Goal: Task Accomplishment & Management: Manage account settings

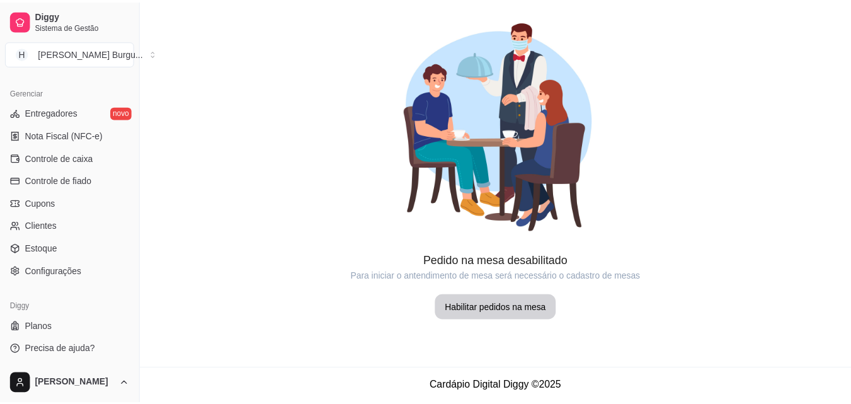
scroll to position [502, 0]
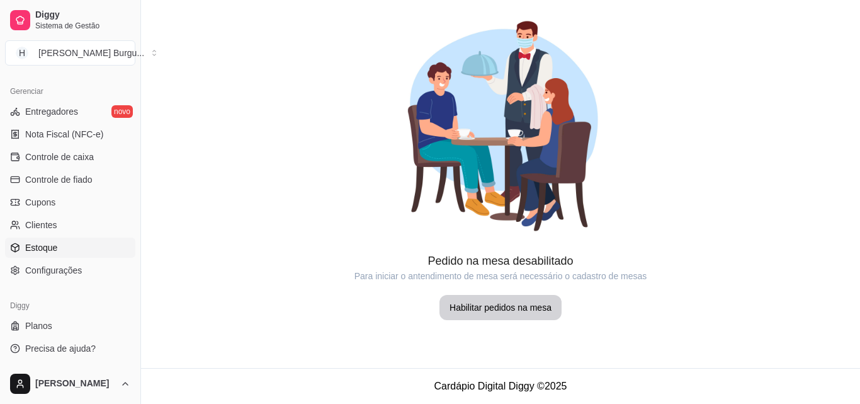
click at [42, 239] on link "Estoque" at bounding box center [70, 247] width 130 height 20
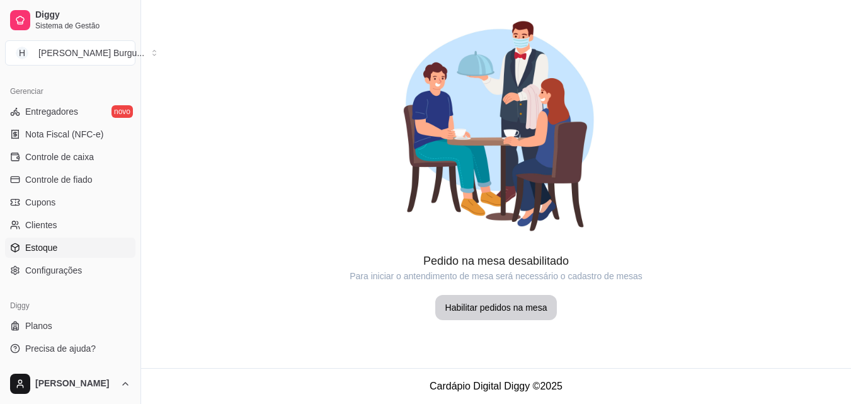
select select "QUANTITY_ORDER"
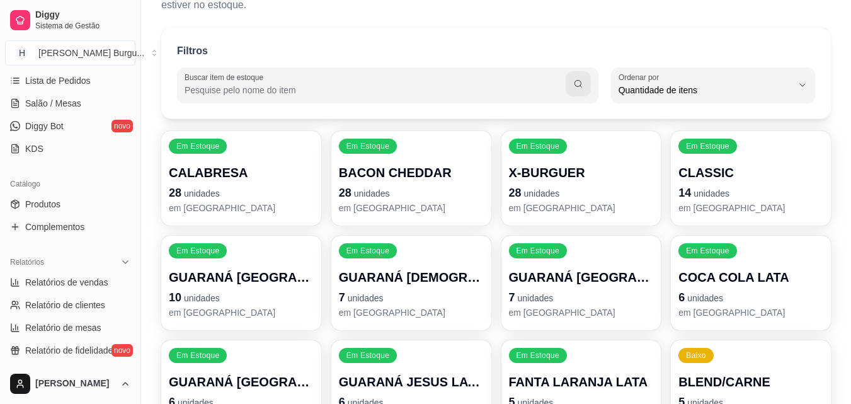
scroll to position [188, 0]
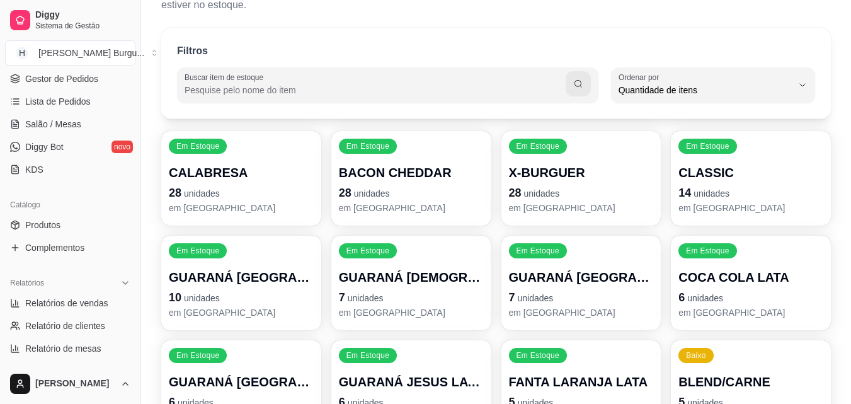
click at [48, 214] on div "Catálogo" at bounding box center [70, 205] width 130 height 20
click at [50, 220] on span "Produtos" at bounding box center [42, 224] width 35 height 13
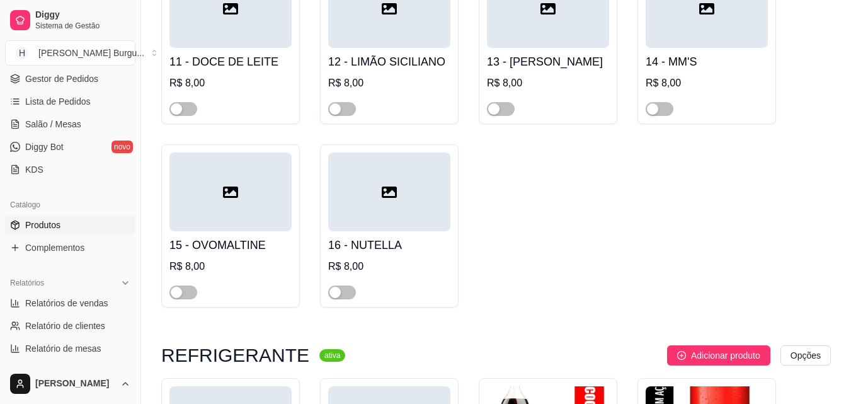
scroll to position [1133, 0]
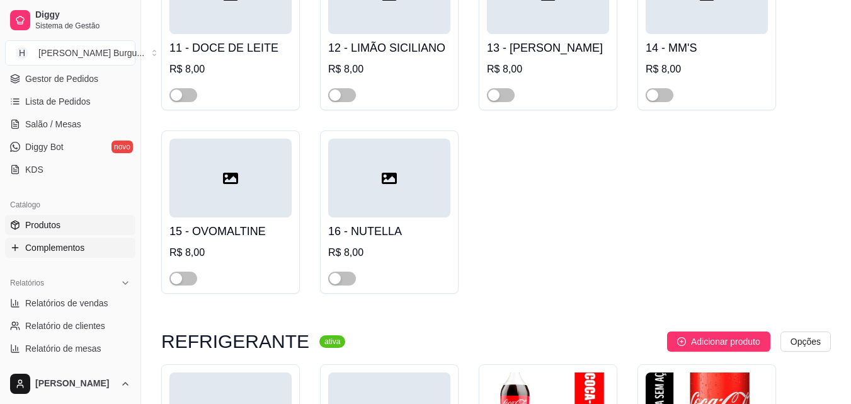
click at [51, 244] on span "Complementos" at bounding box center [54, 247] width 59 height 13
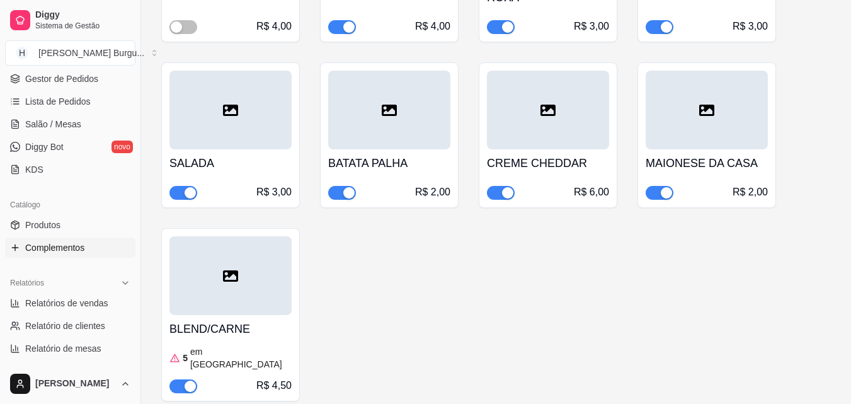
scroll to position [426, 0]
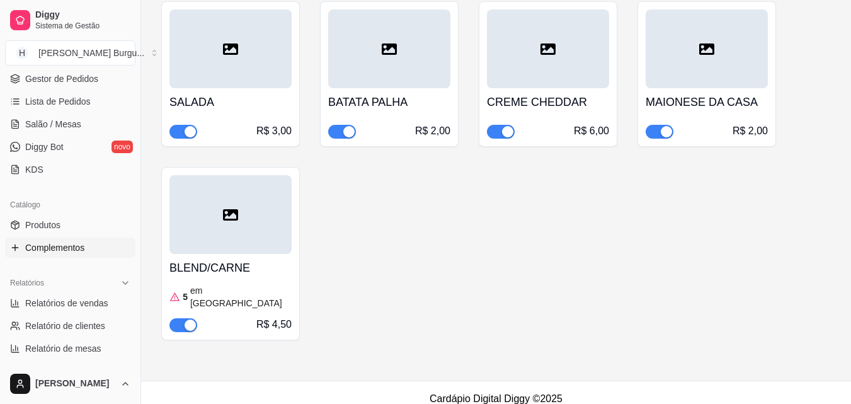
click at [203, 285] on article "em [GEOGRAPHIC_DATA]" at bounding box center [240, 296] width 101 height 25
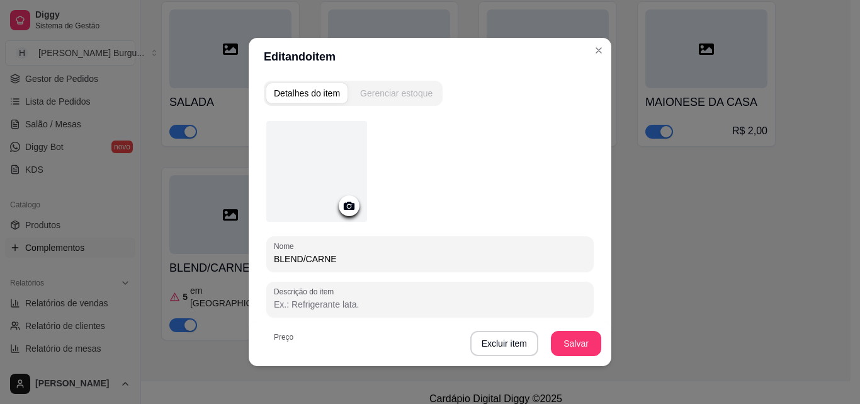
click at [374, 93] on div "Gerenciar estoque" at bounding box center [396, 93] width 72 height 13
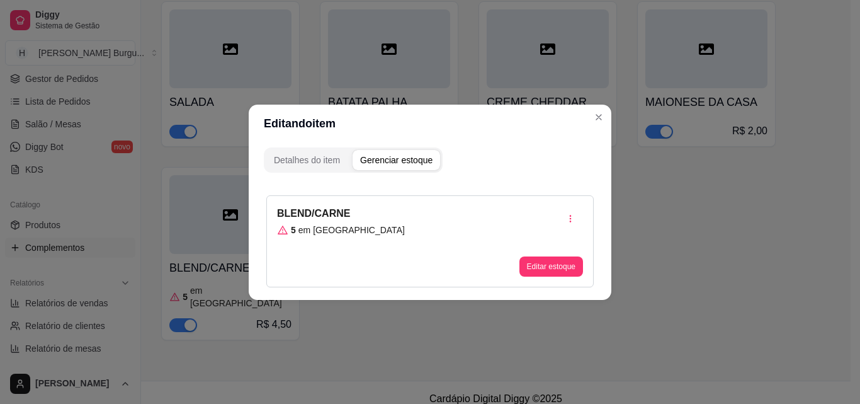
click at [354, 229] on div "BLEND/CARNE 5 em estoque Editar estoque" at bounding box center [429, 241] width 327 height 92
click at [347, 222] on div "BLEND/CARNE 5 em estoque" at bounding box center [341, 241] width 128 height 71
click at [349, 209] on div "BLEND/CARNE 5 em estoque Editar estoque" at bounding box center [429, 241] width 327 height 92
click at [545, 264] on button "Editar estoque" at bounding box center [551, 266] width 62 height 20
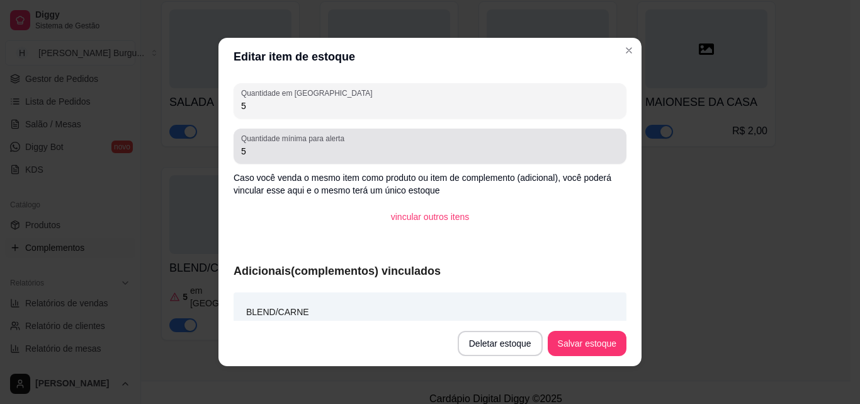
click at [260, 149] on input "5" at bounding box center [430, 151] width 378 height 13
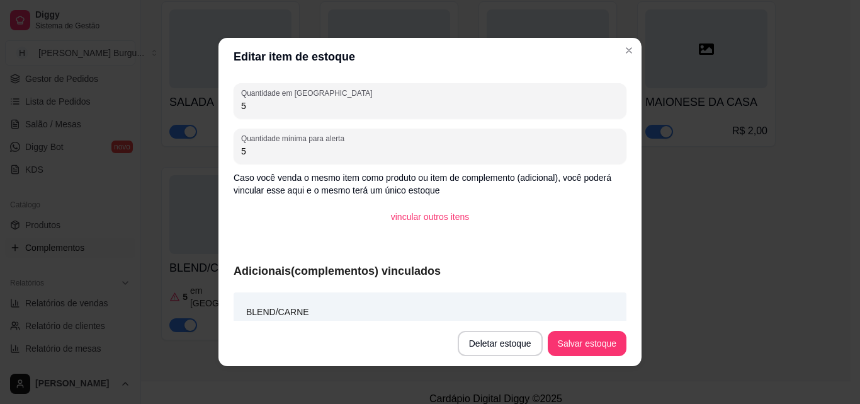
click at [251, 101] on input "5" at bounding box center [430, 105] width 378 height 13
type input "40"
click at [570, 339] on button "Salvar estoque" at bounding box center [587, 343] width 79 height 25
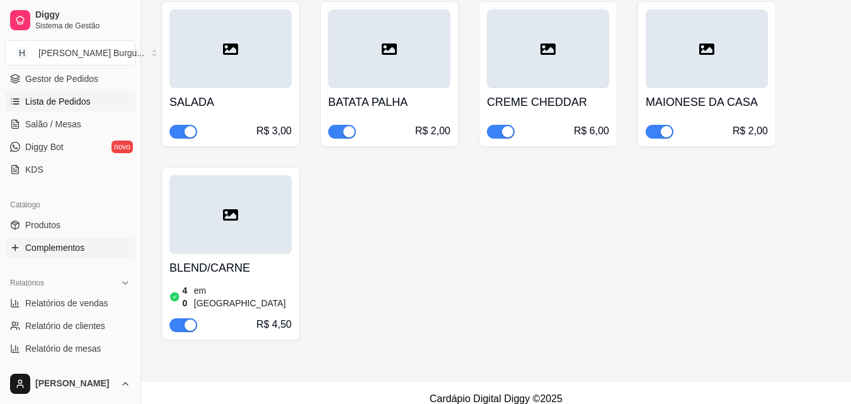
click at [67, 97] on span "Lista de Pedidos" at bounding box center [57, 101] width 65 height 13
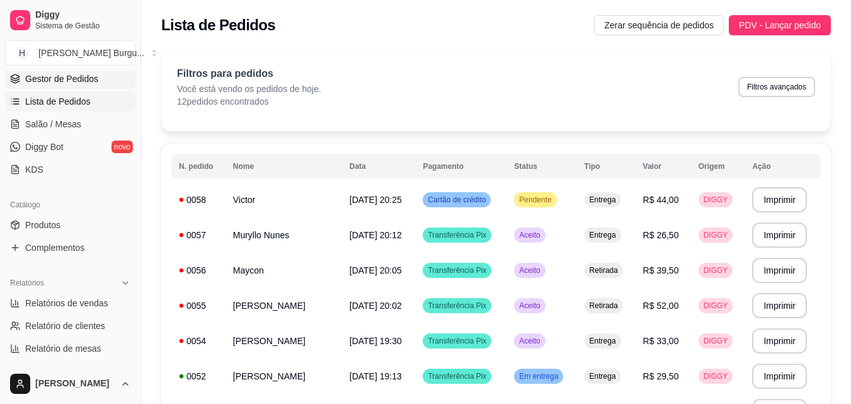
click at [52, 76] on span "Gestor de Pedidos" at bounding box center [61, 78] width 73 height 13
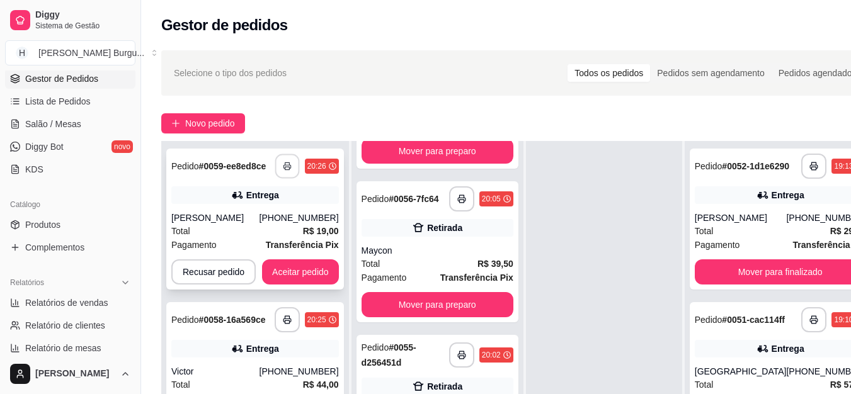
click at [287, 166] on icon "button" at bounding box center [287, 166] width 9 height 9
click at [304, 268] on button "Aceitar pedido" at bounding box center [300, 272] width 74 height 25
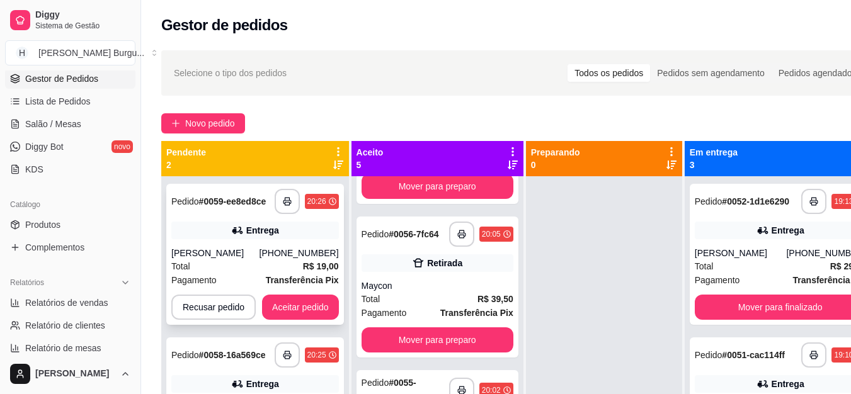
scroll to position [35, 0]
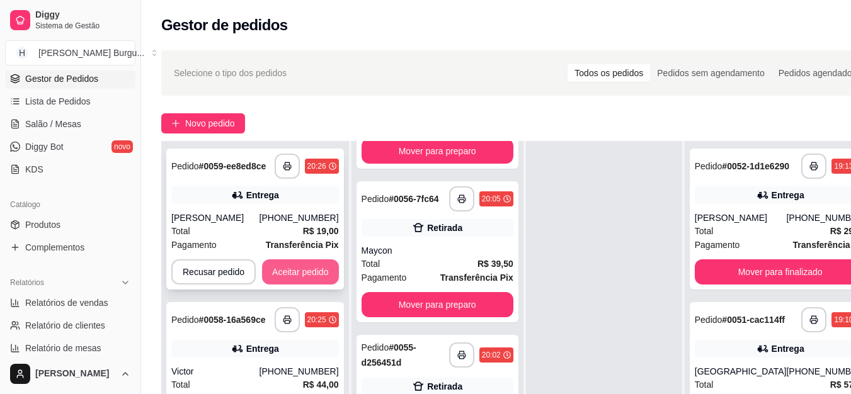
click at [293, 270] on button "Aceitar pedido" at bounding box center [300, 271] width 77 height 25
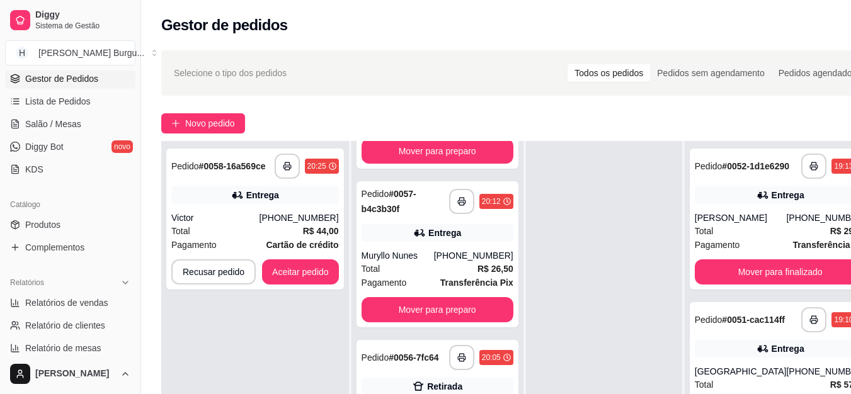
scroll to position [285, 0]
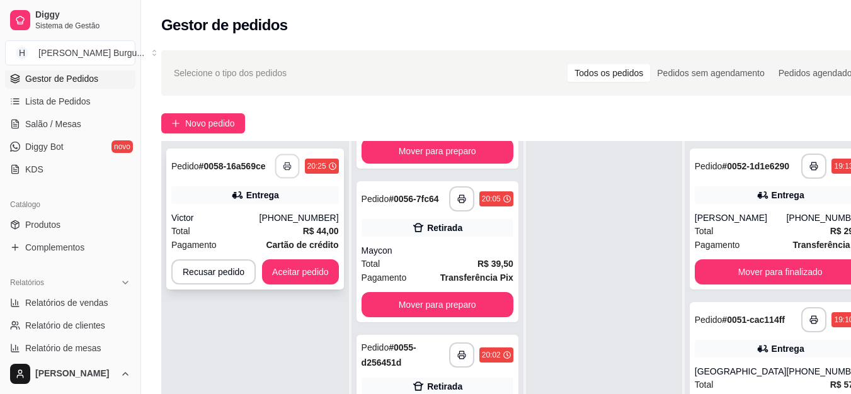
click at [285, 167] on icon "button" at bounding box center [287, 166] width 9 height 9
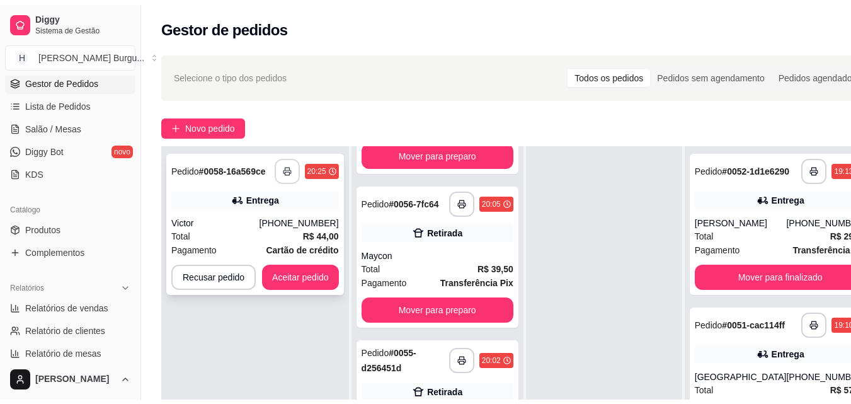
scroll to position [0, 0]
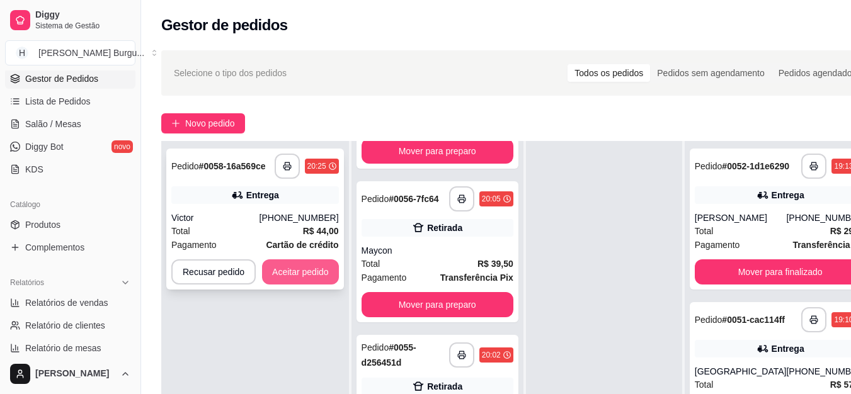
click at [281, 276] on button "Aceitar pedido" at bounding box center [300, 271] width 77 height 25
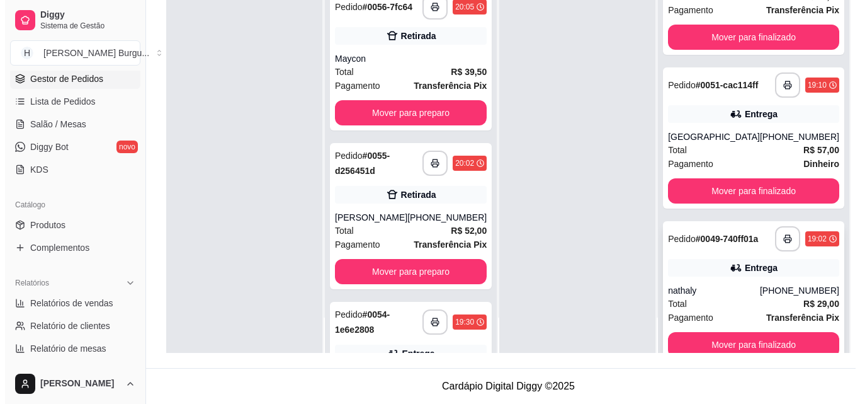
scroll to position [98, 0]
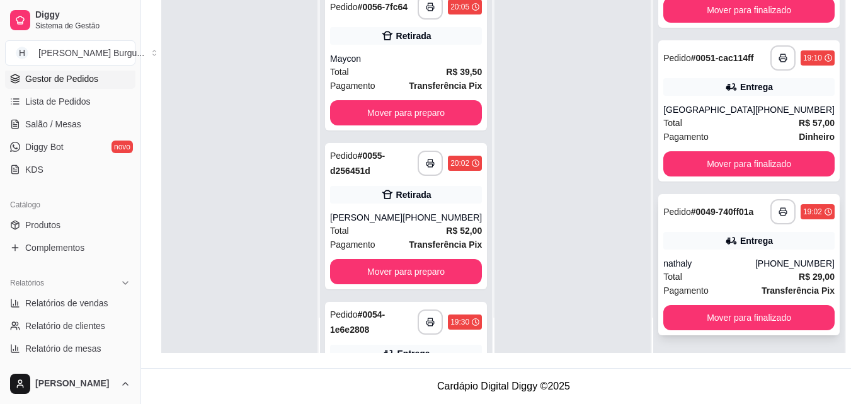
click at [705, 238] on div "Entrega" at bounding box center [748, 241] width 171 height 18
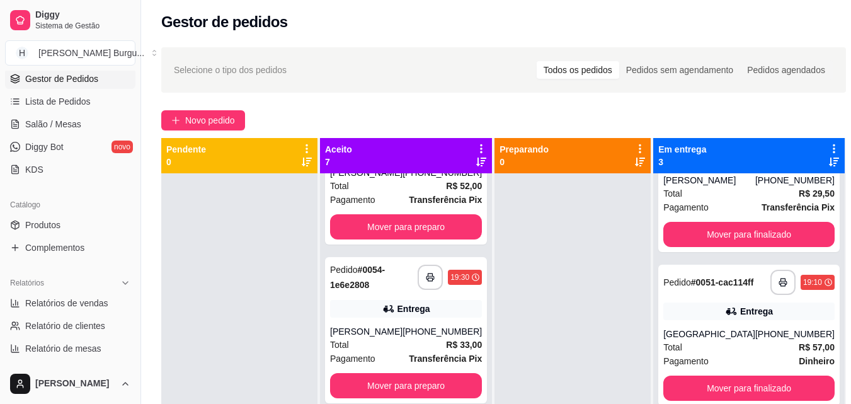
scroll to position [720, 0]
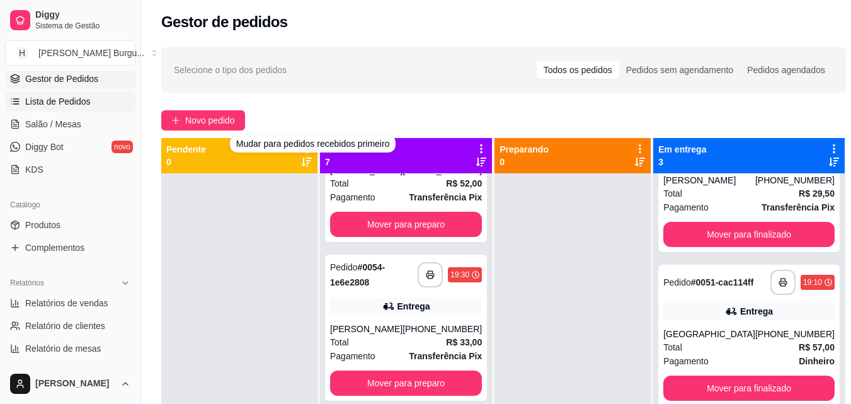
click at [70, 96] on span "Lista de Pedidos" at bounding box center [57, 101] width 65 height 13
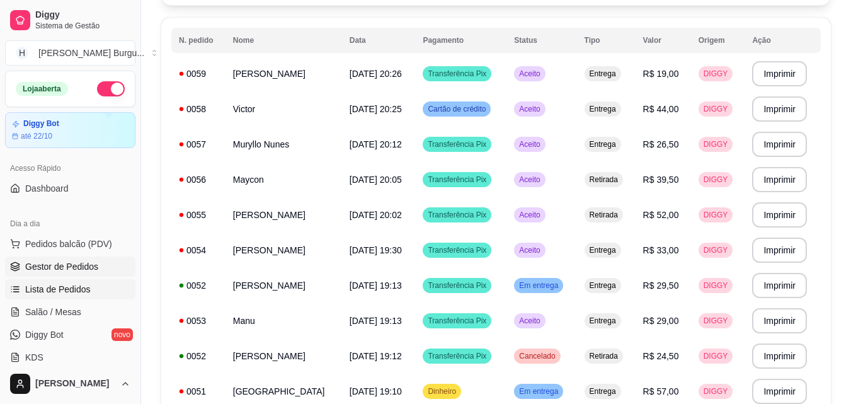
click at [50, 269] on span "Gestor de Pedidos" at bounding box center [61, 266] width 73 height 13
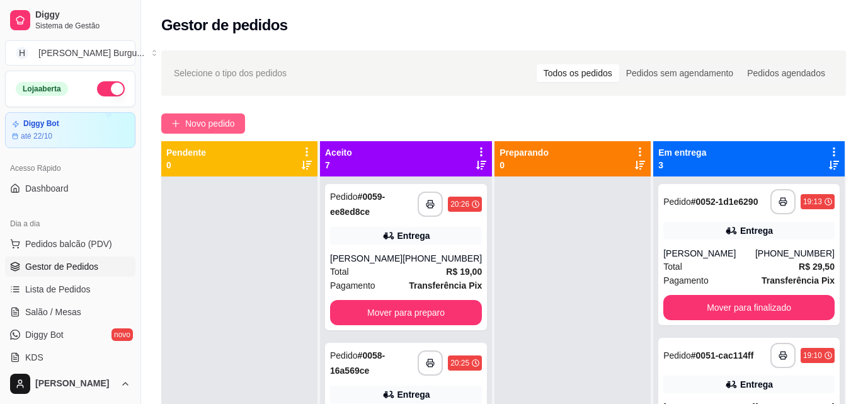
click at [201, 129] on span "Novo pedido" at bounding box center [210, 123] width 50 height 14
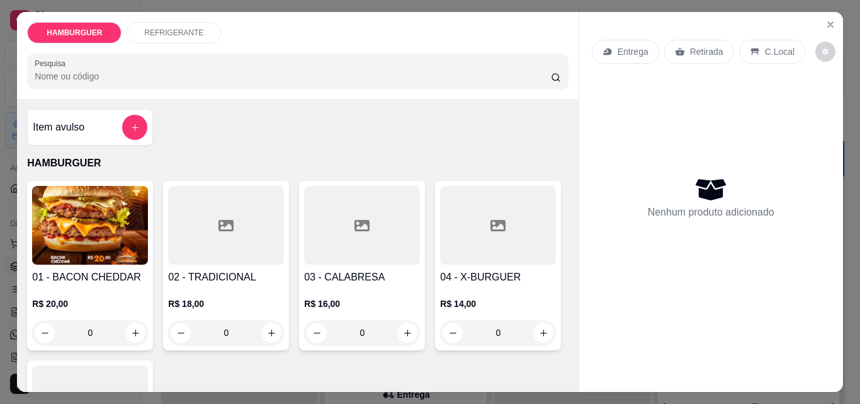
click at [702, 46] on p "Retirada" at bounding box center [706, 51] width 33 height 13
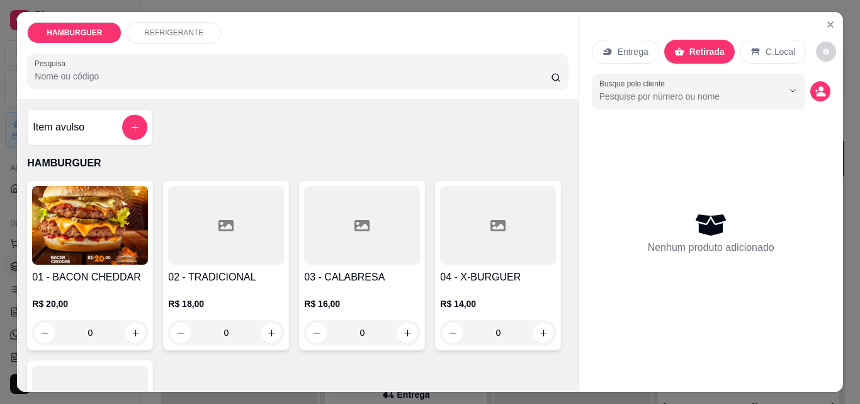
click at [766, 45] on p "C.Local" at bounding box center [781, 51] width 30 height 13
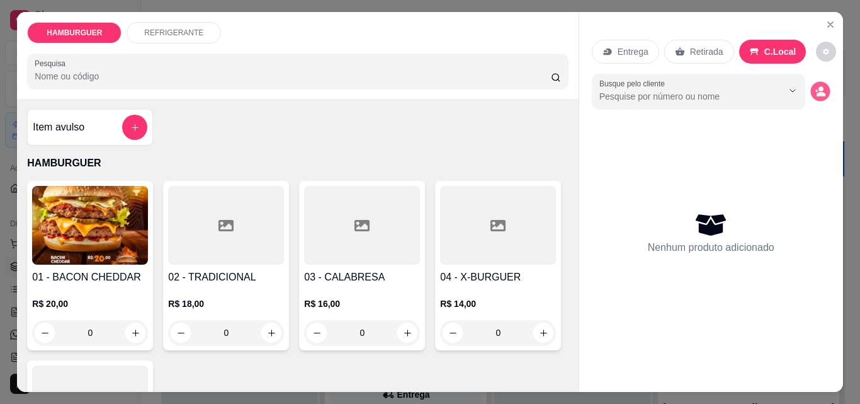
click at [819, 92] on icon "decrease-product-quantity" at bounding box center [821, 94] width 9 height 4
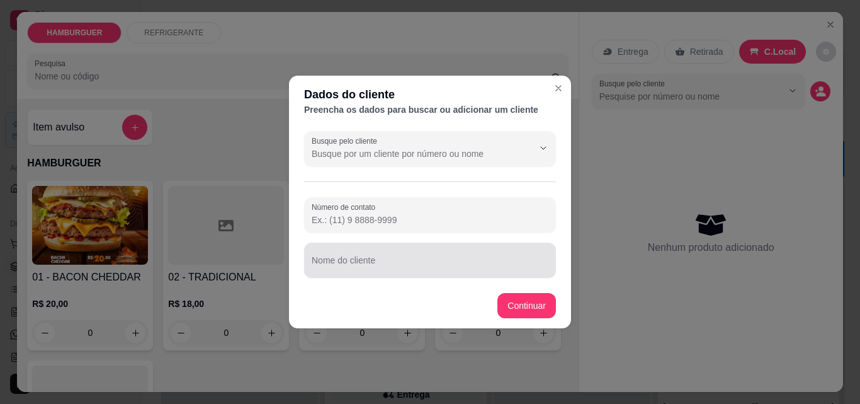
click at [377, 261] on input "Nome do cliente" at bounding box center [430, 265] width 237 height 13
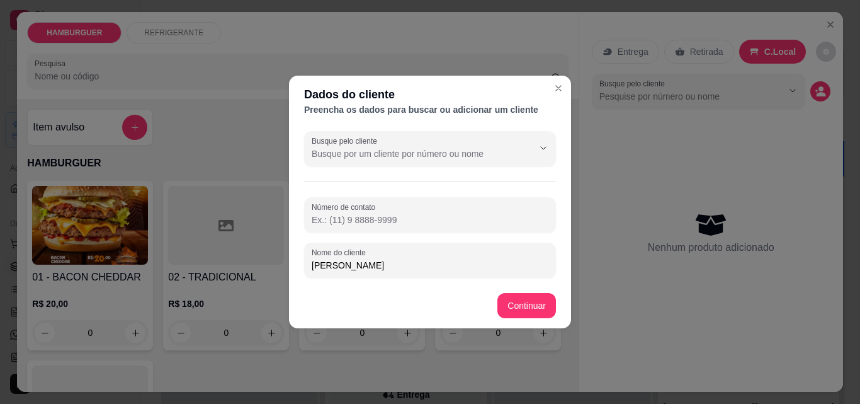
type input "[PERSON_NAME]"
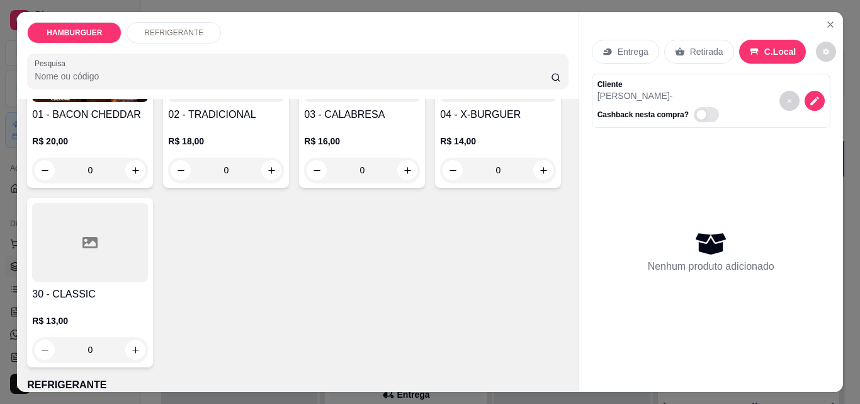
scroll to position [189, 0]
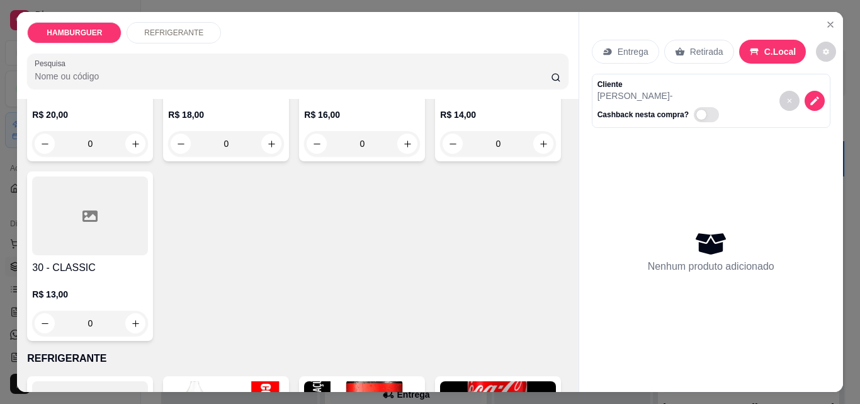
click at [148, 314] on div "0" at bounding box center [90, 322] width 116 height 25
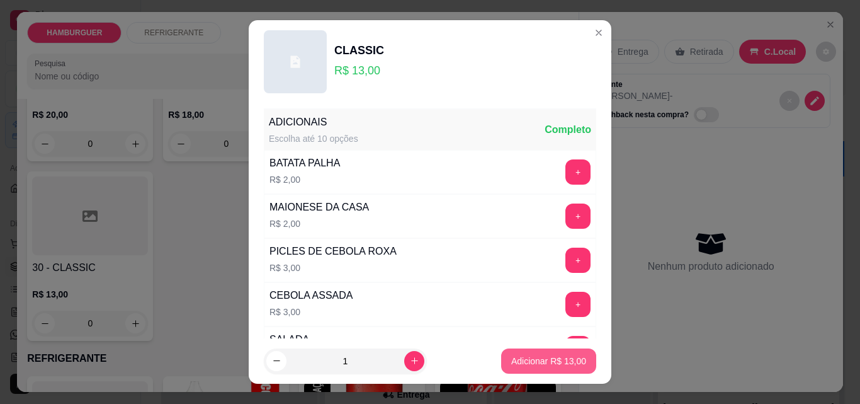
click at [538, 361] on p "Adicionar R$ 13,00" at bounding box center [548, 360] width 75 height 13
type input "1"
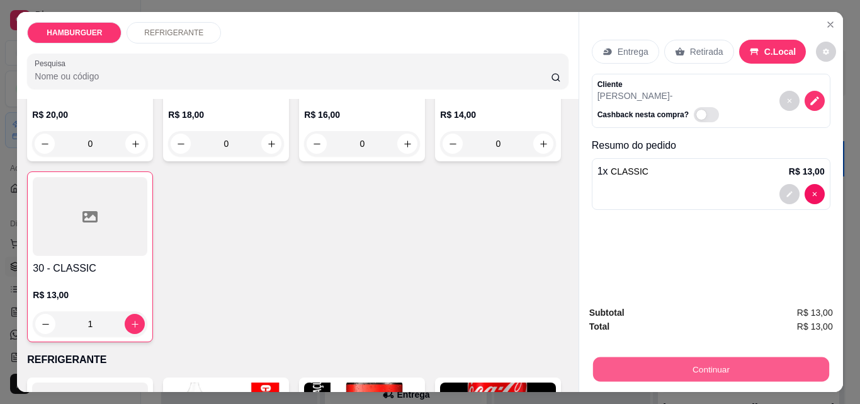
click at [710, 357] on button "Continuar" at bounding box center [710, 368] width 236 height 25
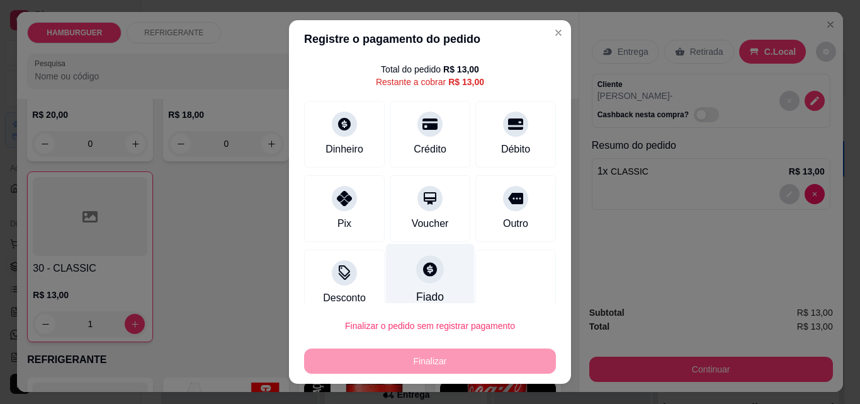
scroll to position [51, 0]
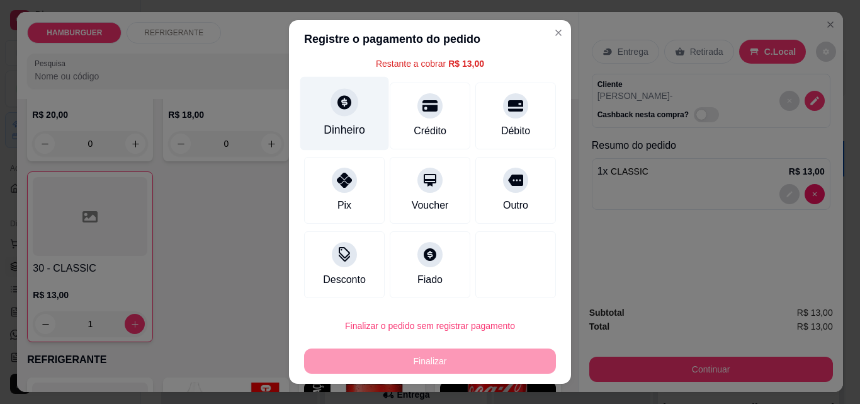
click at [339, 118] on div "Dinheiro" at bounding box center [344, 114] width 89 height 74
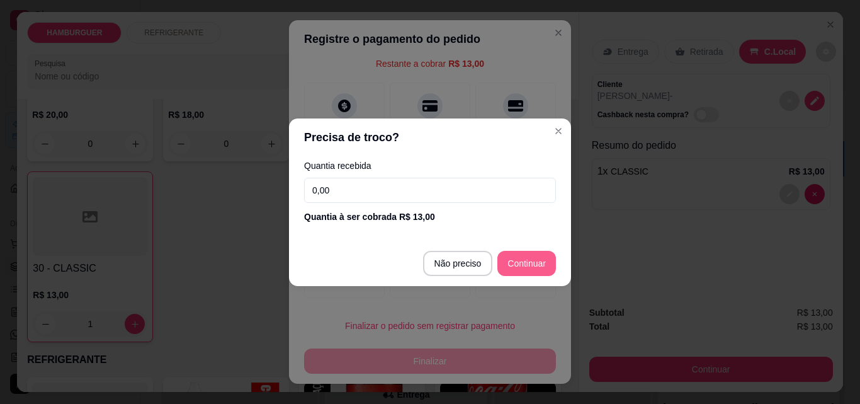
type input "R$ 0,00"
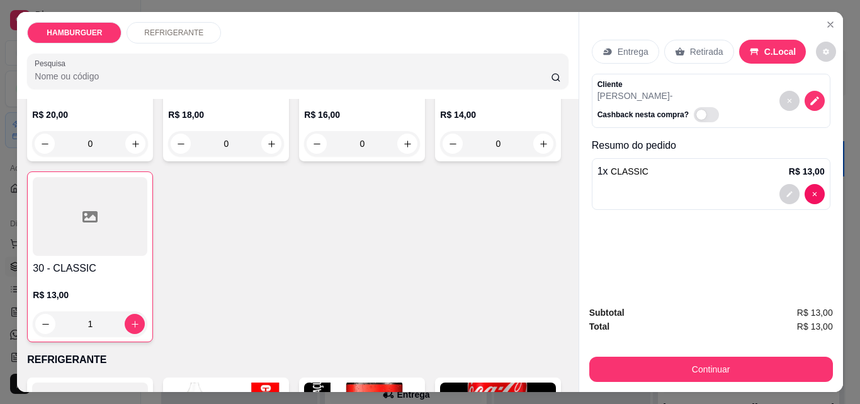
click at [167, 28] on p "REFRIGERANTE" at bounding box center [173, 33] width 59 height 10
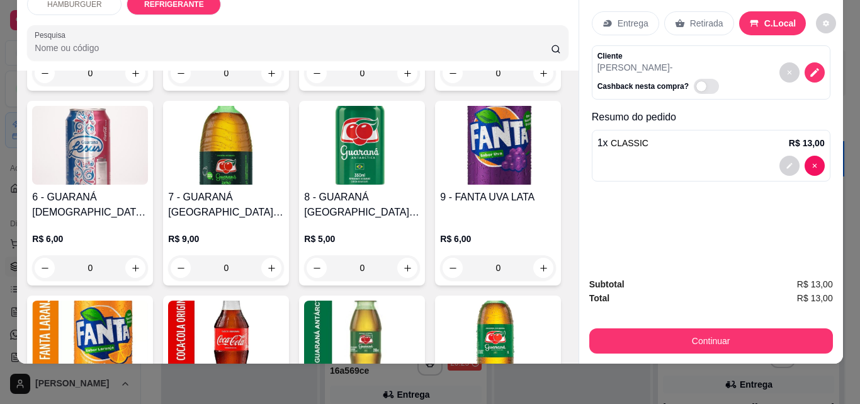
scroll to position [631, 0]
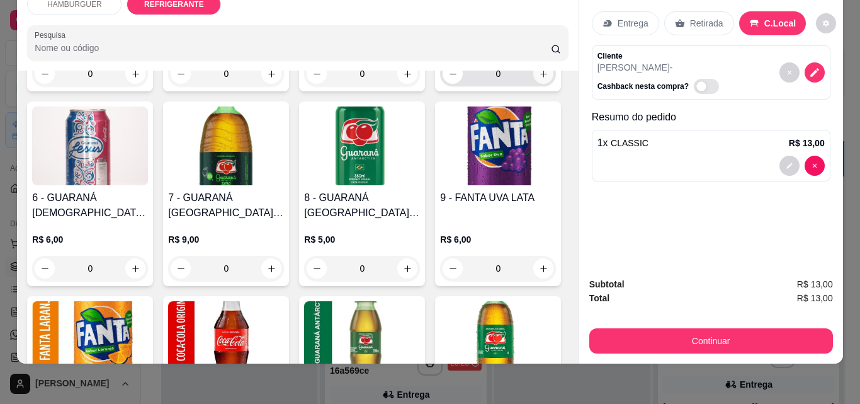
click at [539, 79] on icon "increase-product-quantity" at bounding box center [543, 73] width 9 height 9
type input "1"
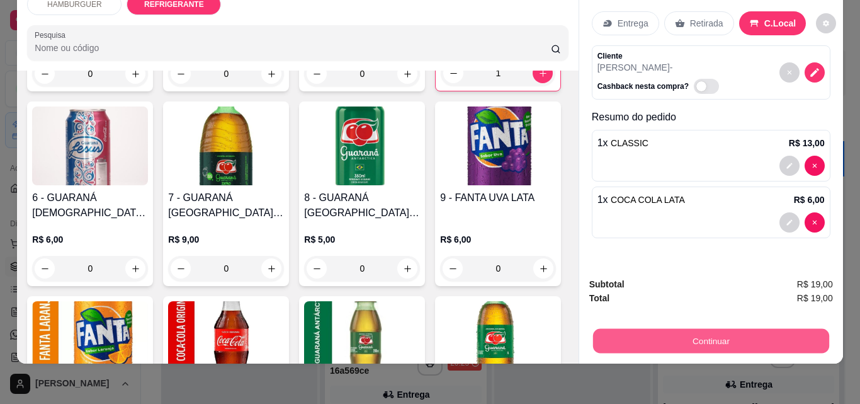
click at [702, 331] on button "Continuar" at bounding box center [710, 340] width 236 height 25
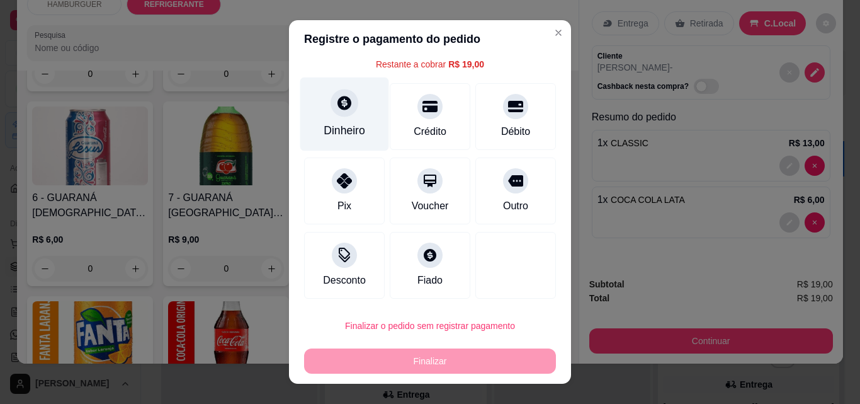
scroll to position [51, 0]
click at [330, 116] on div "Dinheiro" at bounding box center [344, 114] width 89 height 74
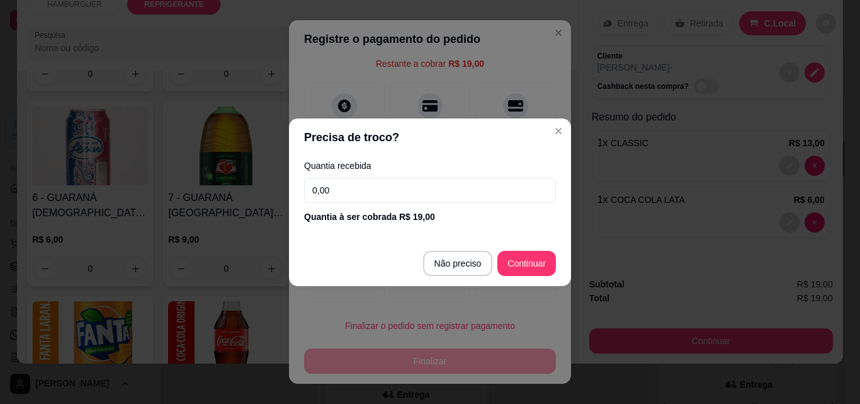
drag, startPoint x: 556, startPoint y: 259, endPoint x: 535, endPoint y: 262, distance: 21.6
click at [553, 259] on footer "Não preciso Continuar" at bounding box center [430, 263] width 282 height 45
type input "R$ 0,00"
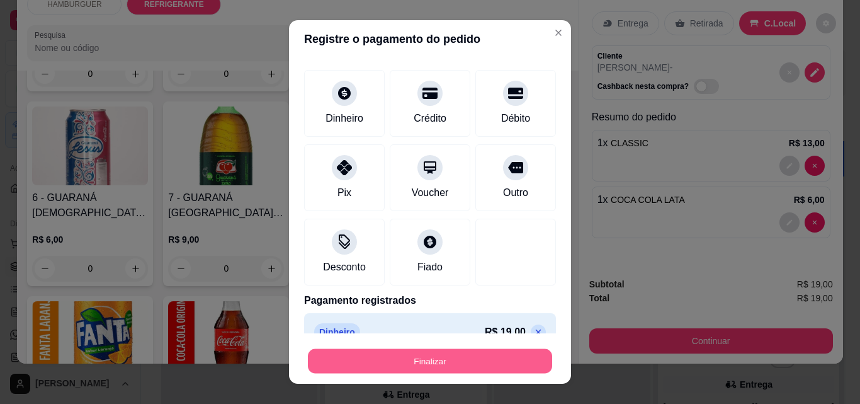
click at [409, 353] on button "Finalizar" at bounding box center [430, 361] width 244 height 25
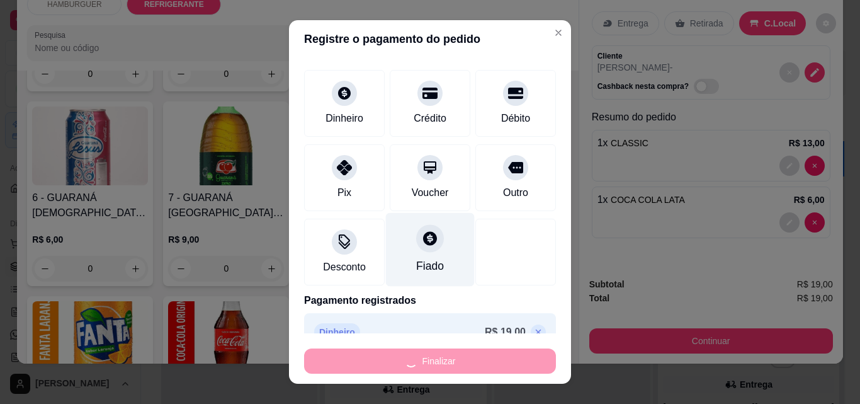
type input "0"
type input "-R$ 19,00"
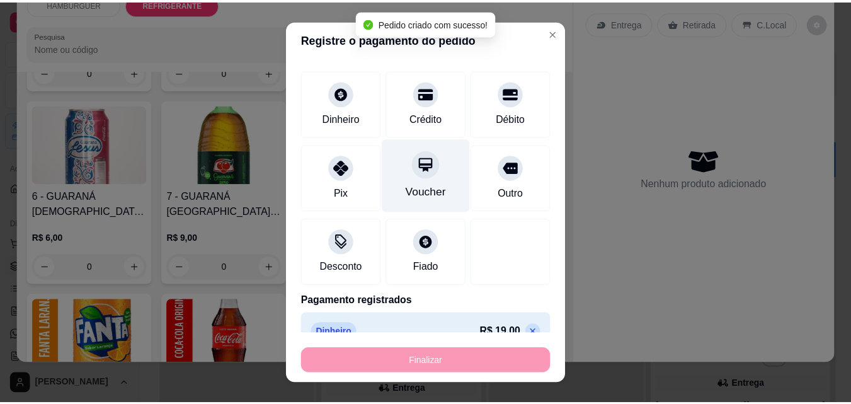
scroll to position [630, 0]
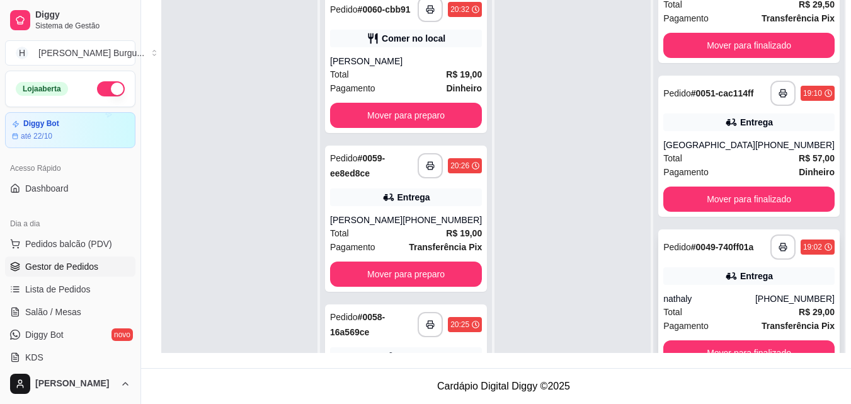
scroll to position [35, 0]
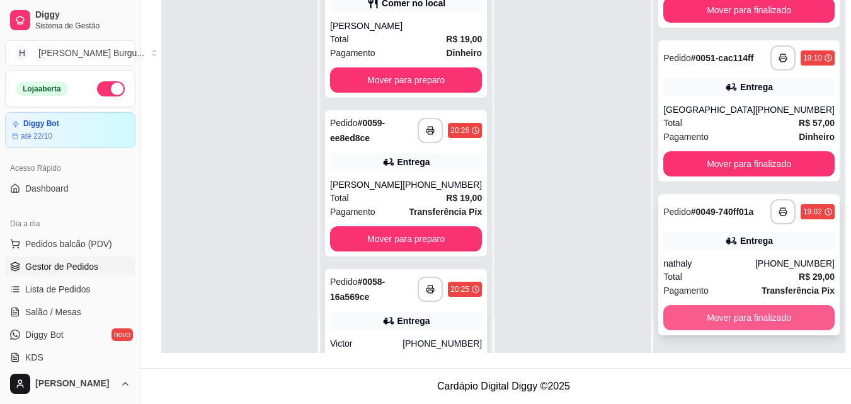
click at [723, 318] on button "Mover para finalizado" at bounding box center [748, 317] width 171 height 25
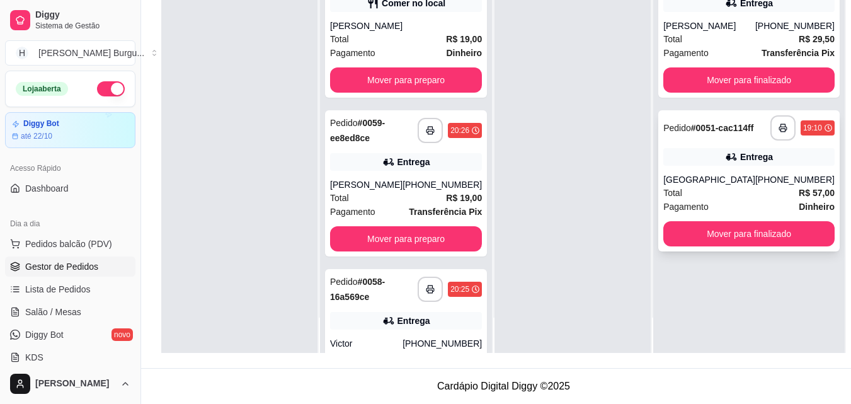
scroll to position [0, 0]
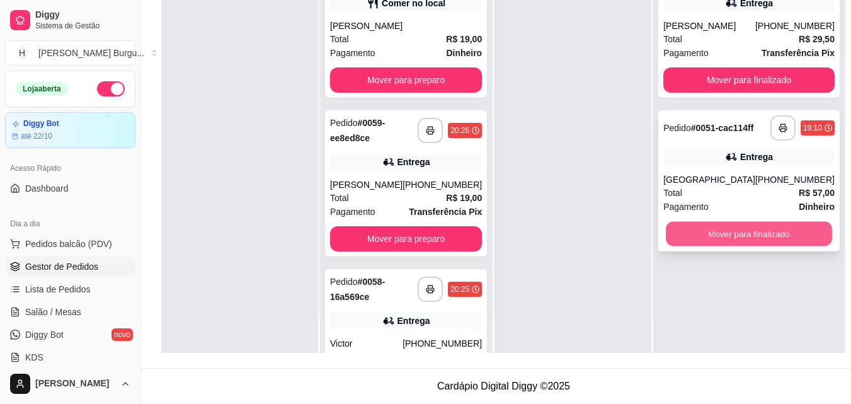
click at [725, 246] on button "Mover para finalizado" at bounding box center [749, 234] width 166 height 25
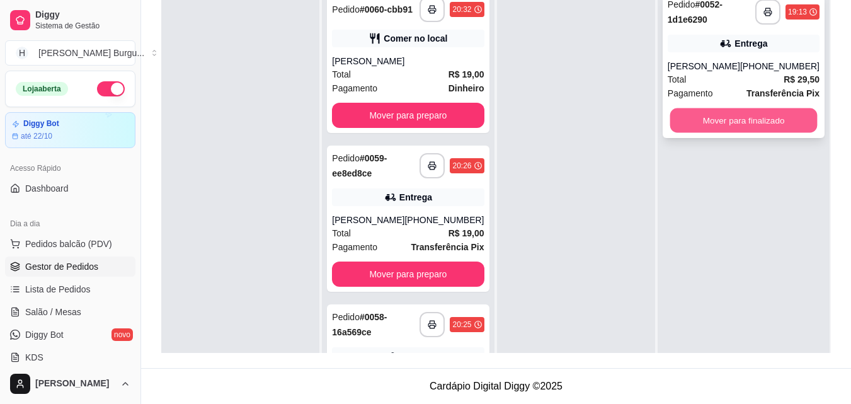
click at [722, 132] on button "Mover para finalizado" at bounding box center [742, 120] width 147 height 25
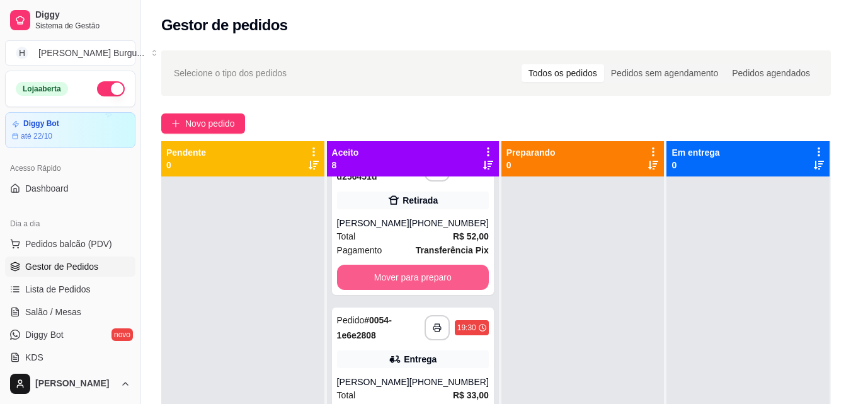
scroll to position [878, 0]
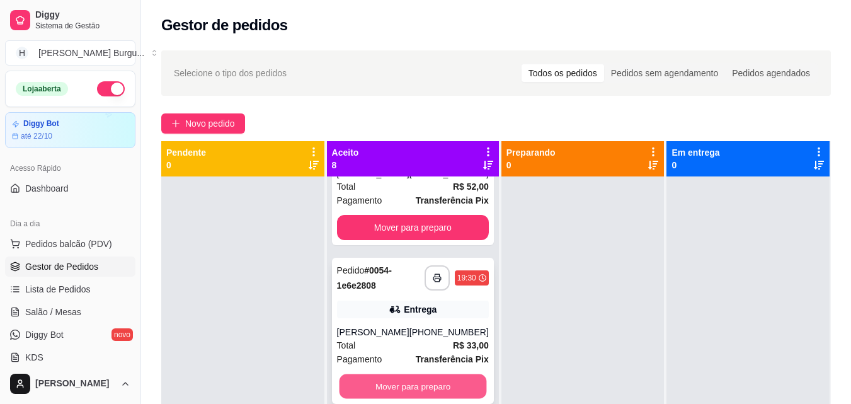
click at [436, 387] on button "Mover para preparo" at bounding box center [412, 386] width 147 height 25
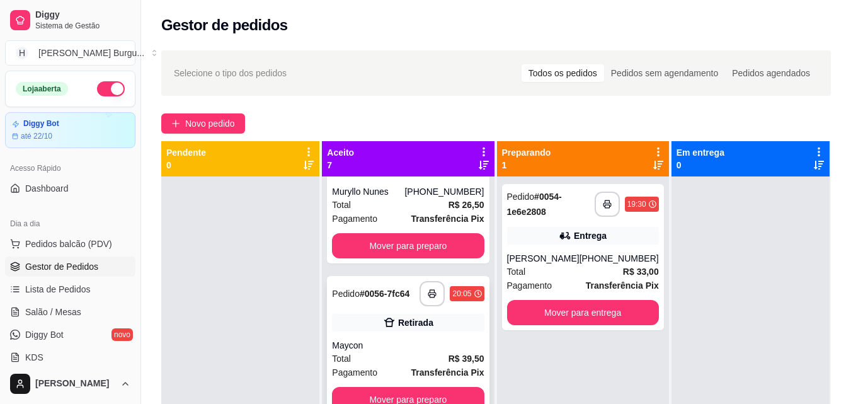
scroll to position [594, 0]
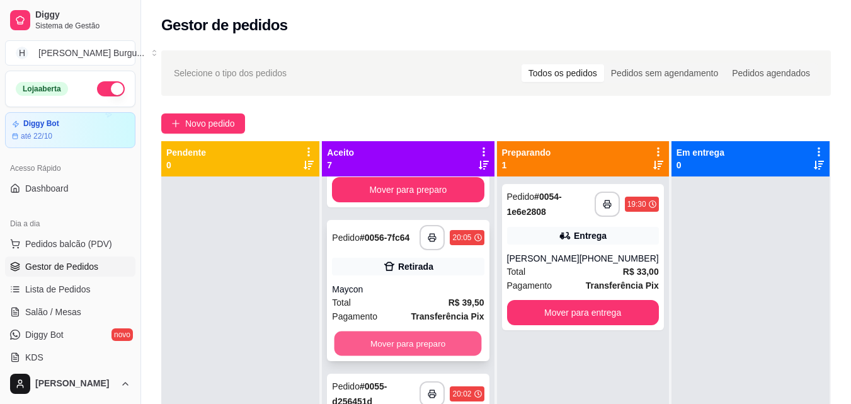
click at [405, 348] on button "Mover para preparo" at bounding box center [407, 343] width 147 height 25
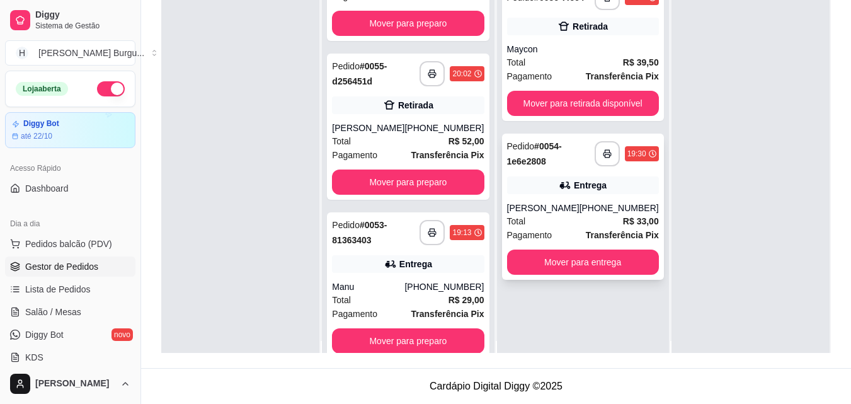
scroll to position [0, 0]
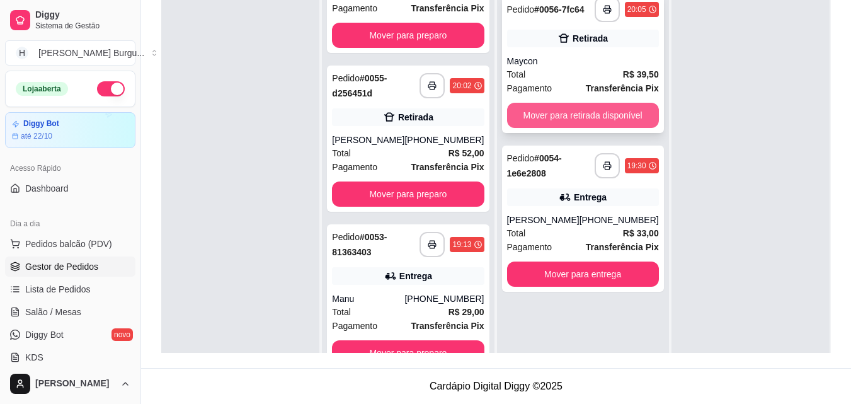
click at [589, 122] on button "Mover para retirada disponível" at bounding box center [583, 115] width 152 height 25
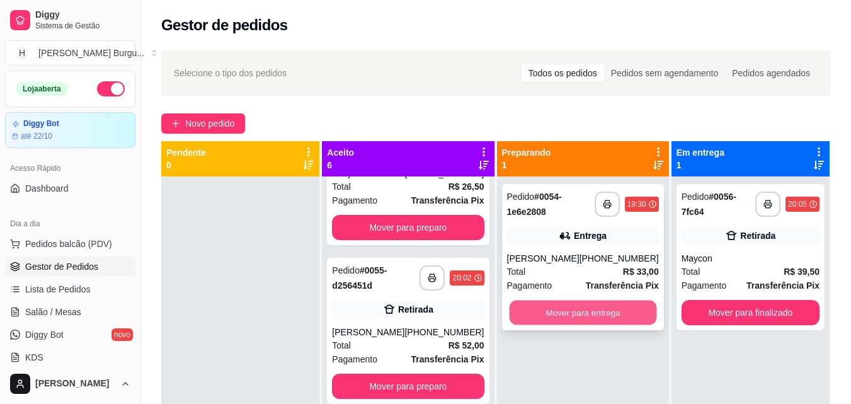
click at [565, 310] on button "Mover para entrega" at bounding box center [582, 312] width 147 height 25
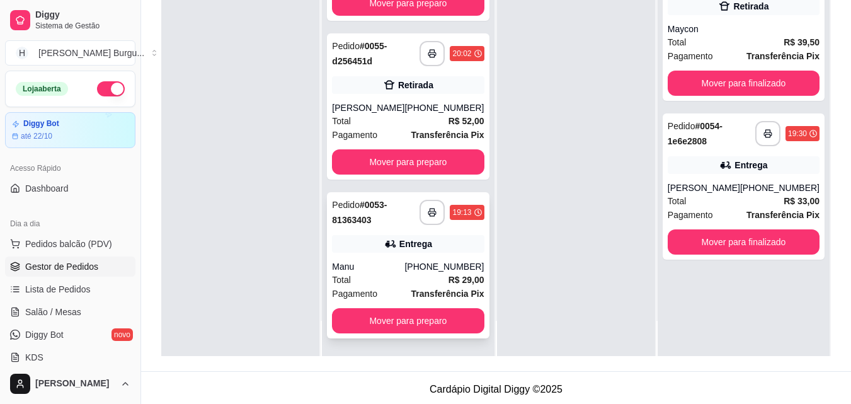
scroll to position [192, 0]
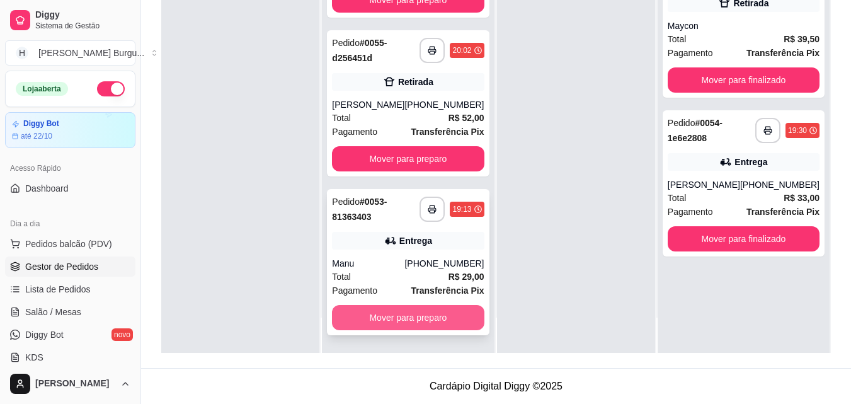
click at [411, 312] on button "Mover para preparo" at bounding box center [408, 317] width 152 height 25
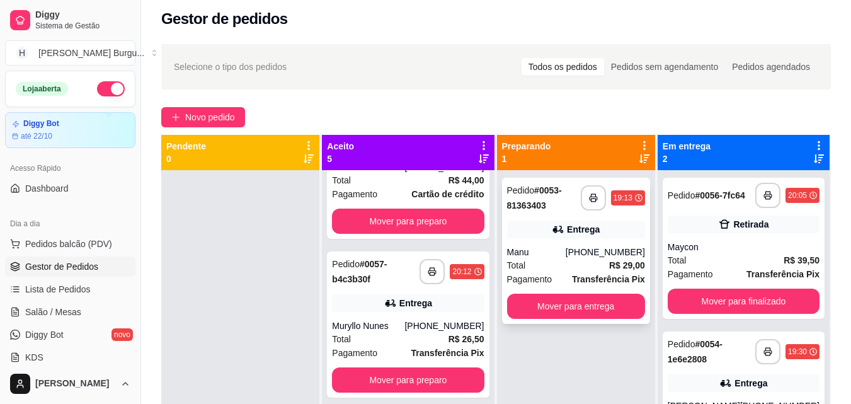
scroll to position [0, 0]
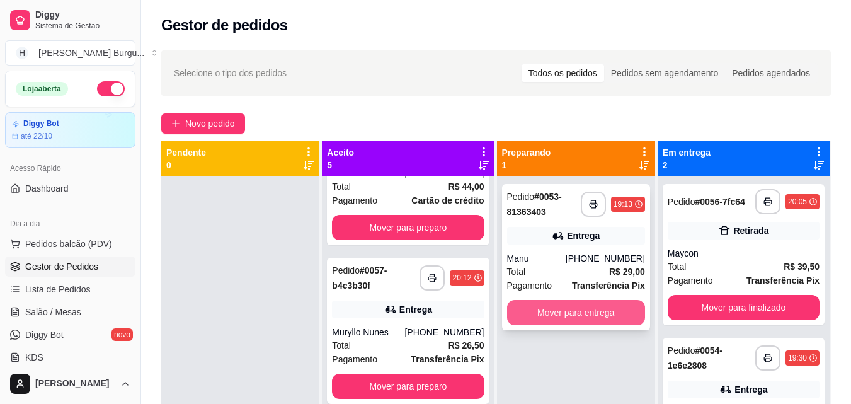
click at [586, 315] on button "Mover para entrega" at bounding box center [576, 312] width 138 height 25
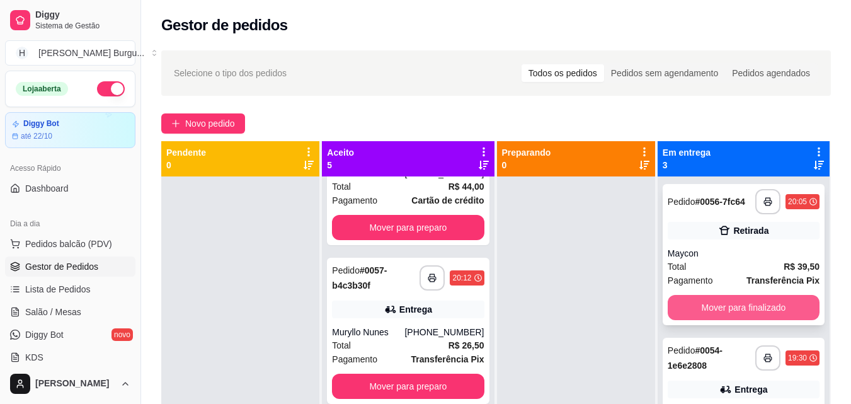
click at [749, 303] on button "Mover para finalizado" at bounding box center [743, 307] width 152 height 25
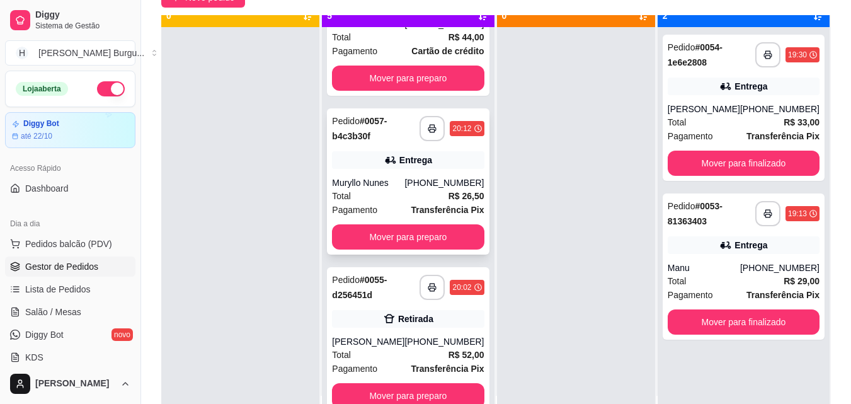
scroll to position [35, 0]
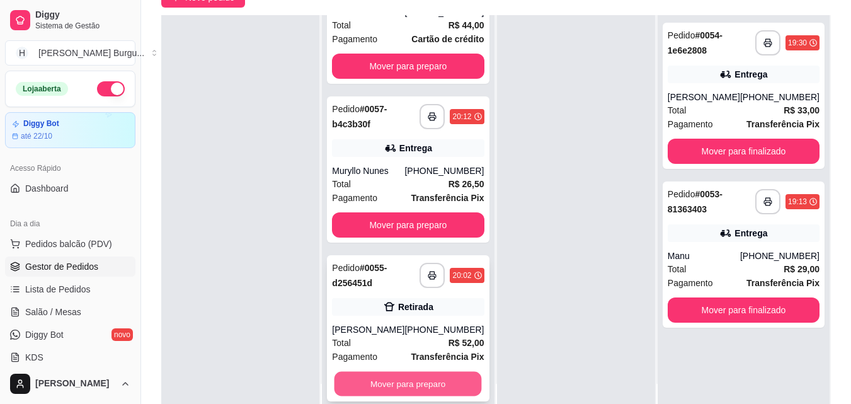
click at [396, 385] on button "Mover para preparo" at bounding box center [407, 383] width 147 height 25
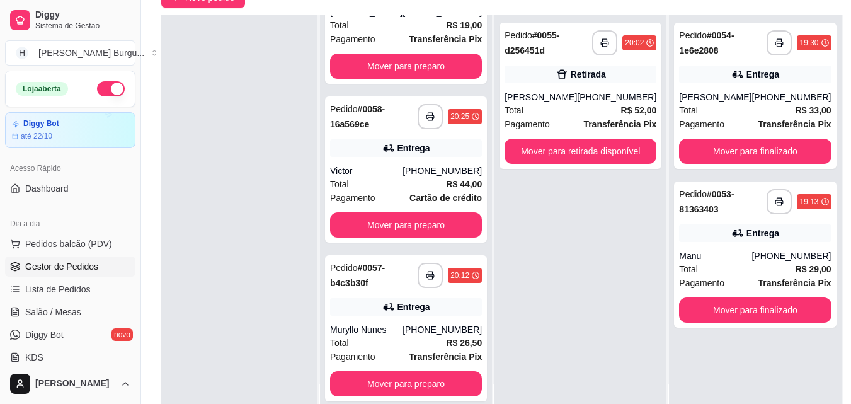
scroll to position [0, 0]
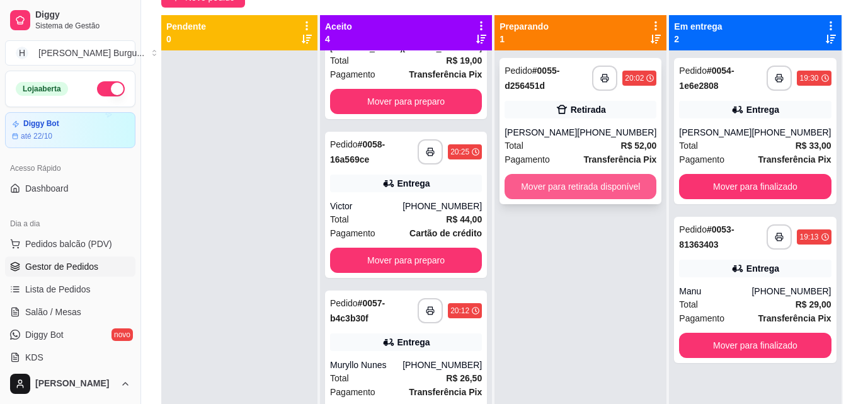
click at [572, 174] on button "Mover para retirada disponível" at bounding box center [580, 186] width 152 height 25
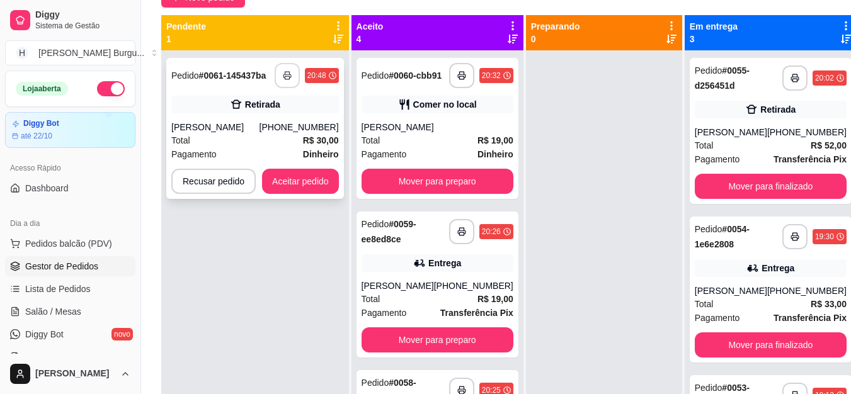
click at [286, 74] on icon "button" at bounding box center [287, 75] width 8 height 3
click at [292, 177] on button "Aceitar pedido" at bounding box center [300, 181] width 74 height 25
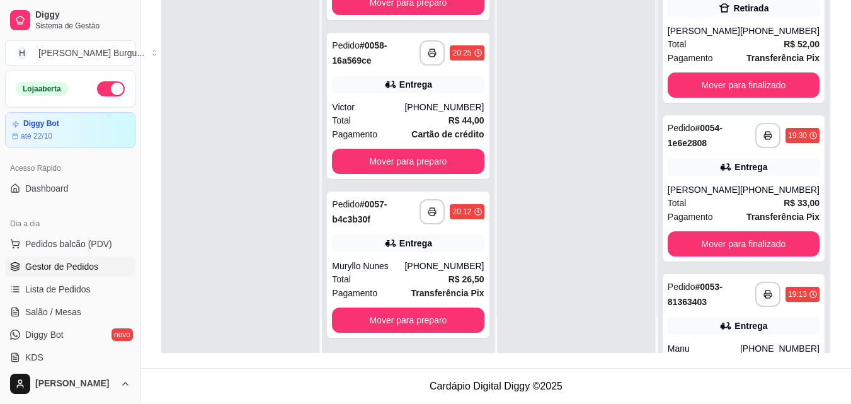
scroll to position [415, 0]
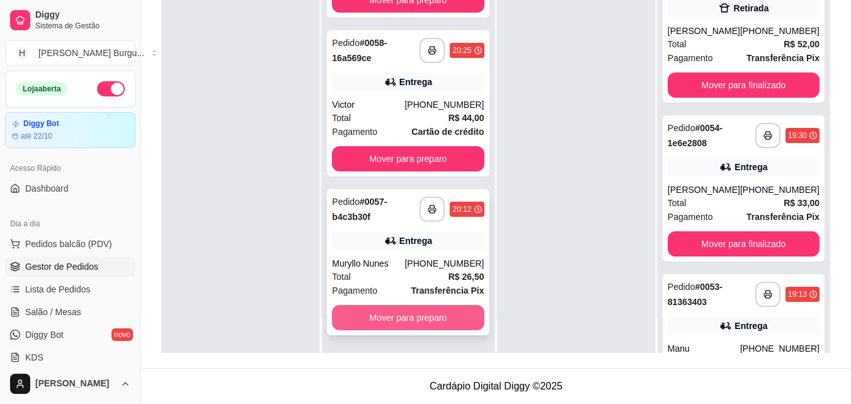
click at [411, 315] on button "Mover para preparo" at bounding box center [408, 317] width 152 height 25
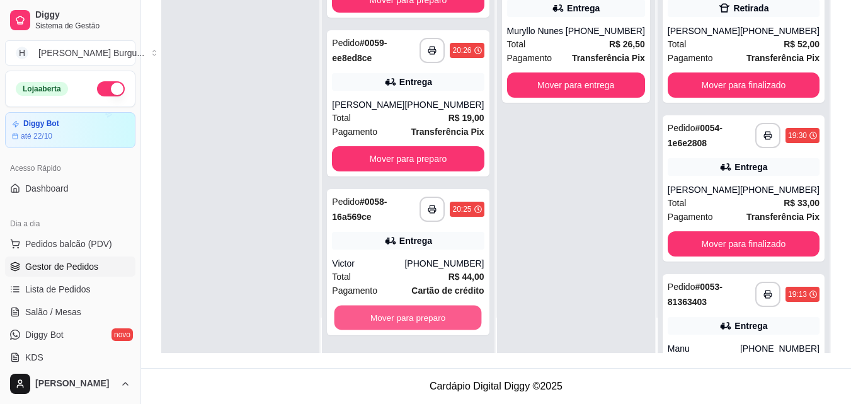
click at [411, 315] on button "Mover para preparo" at bounding box center [407, 317] width 147 height 25
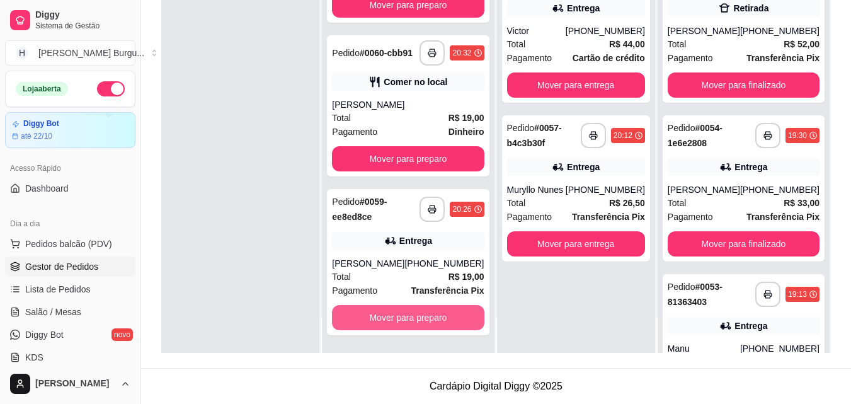
click at [411, 315] on button "Mover para preparo" at bounding box center [408, 317] width 152 height 25
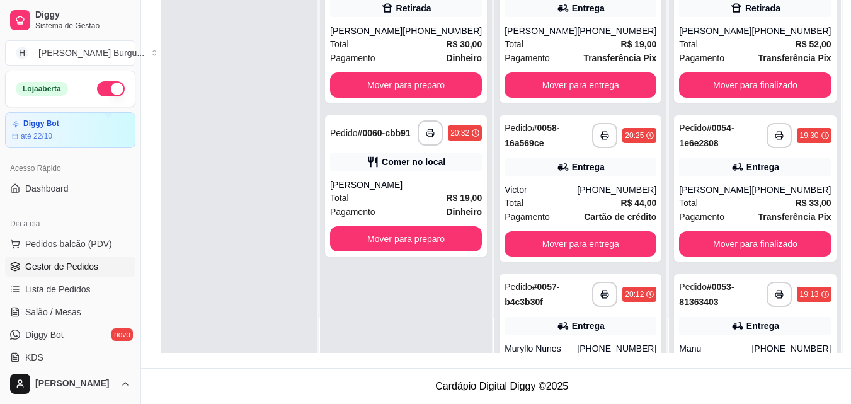
scroll to position [0, 0]
click at [411, 315] on div "**********" at bounding box center [406, 151] width 172 height 404
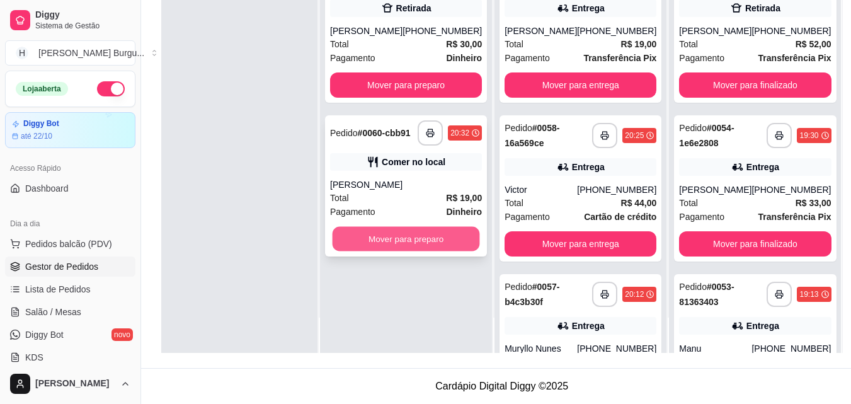
click at [409, 251] on button "Mover para preparo" at bounding box center [405, 239] width 147 height 25
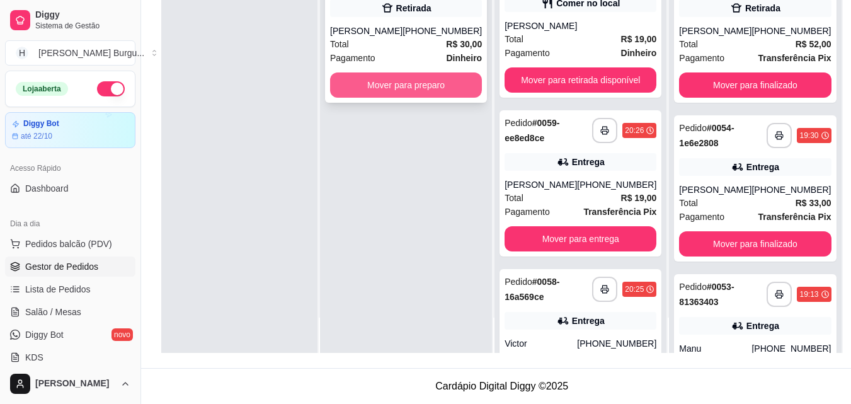
click at [436, 98] on button "Mover para preparo" at bounding box center [406, 84] width 152 height 25
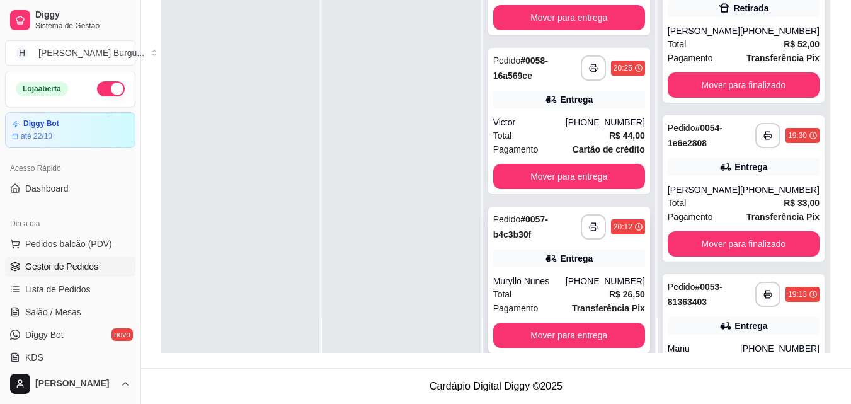
scroll to position [415, 0]
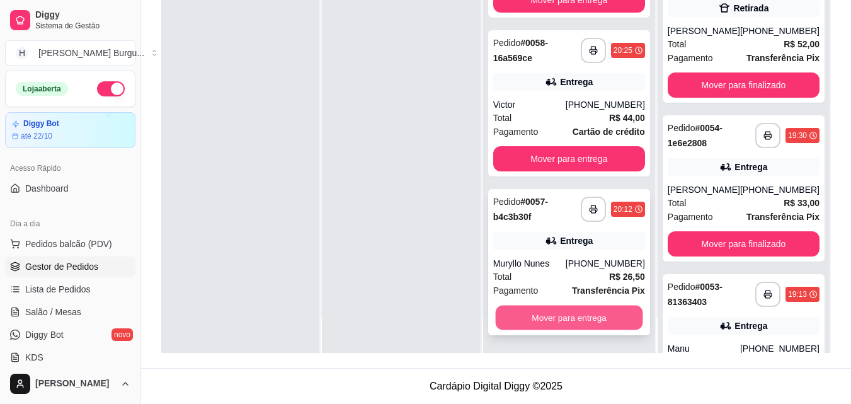
click at [564, 315] on button "Mover para entrega" at bounding box center [568, 317] width 147 height 25
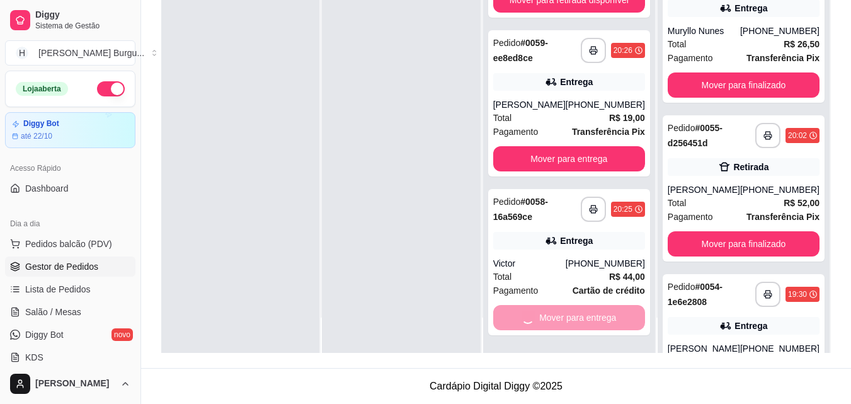
scroll to position [98, 0]
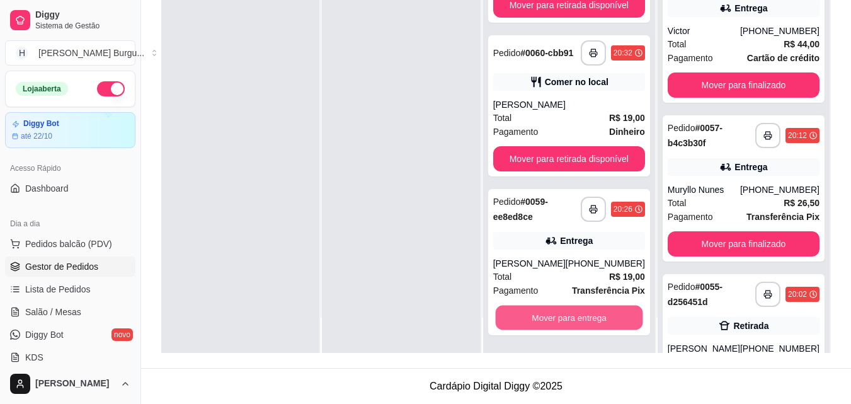
click at [564, 315] on button "Mover para entrega" at bounding box center [568, 317] width 147 height 25
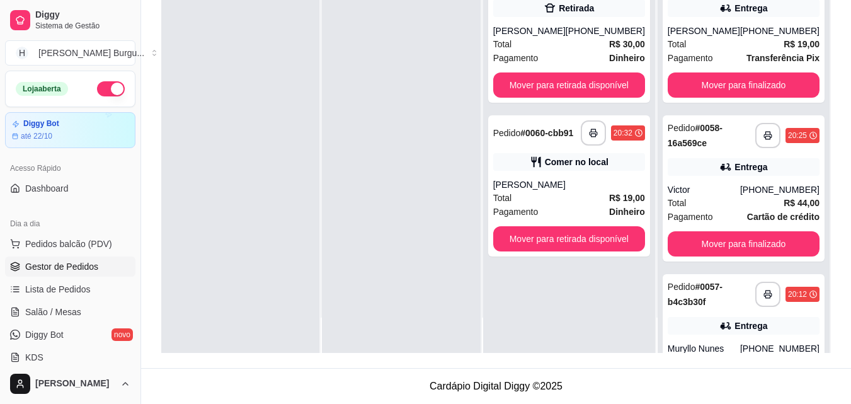
scroll to position [0, 0]
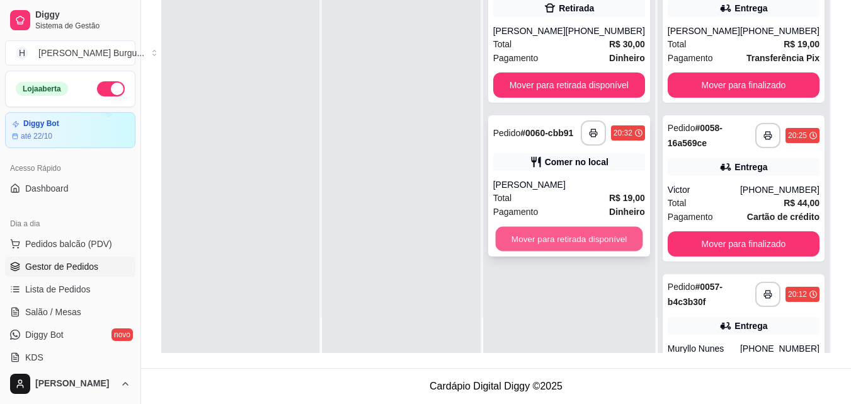
click at [555, 251] on button "Mover para retirada disponível" at bounding box center [568, 239] width 147 height 25
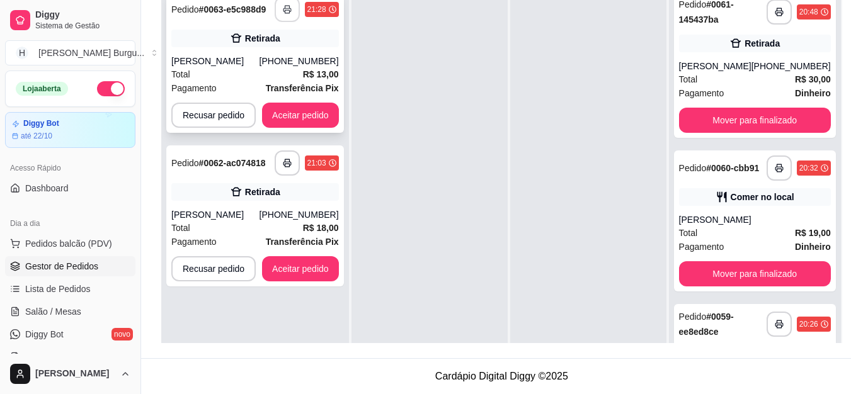
click at [289, 13] on icon "button" at bounding box center [287, 9] width 9 height 9
click at [285, 163] on icon "button" at bounding box center [287, 163] width 9 height 9
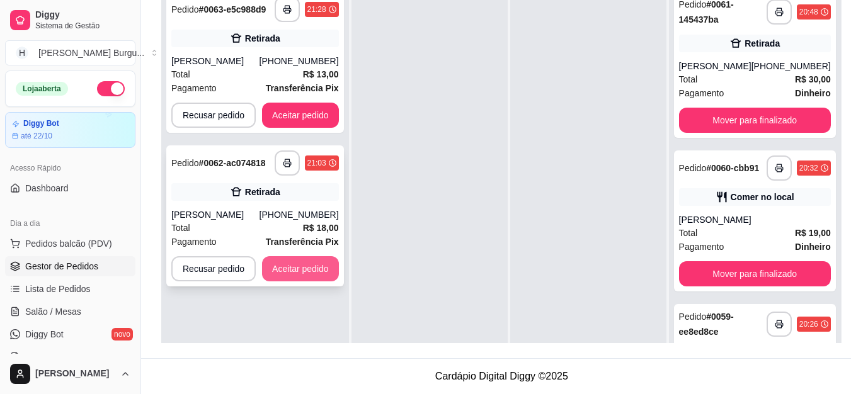
click at [302, 275] on button "Aceitar pedido" at bounding box center [300, 268] width 77 height 25
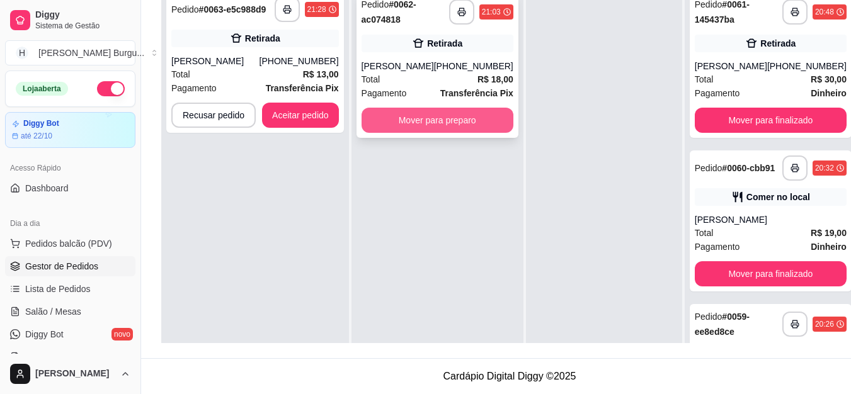
click at [431, 133] on button "Mover para preparo" at bounding box center [437, 120] width 152 height 25
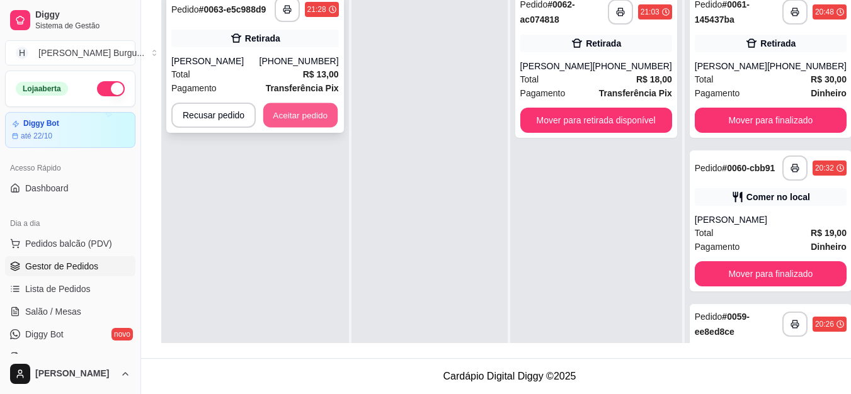
click at [309, 114] on button "Aceitar pedido" at bounding box center [300, 115] width 74 height 25
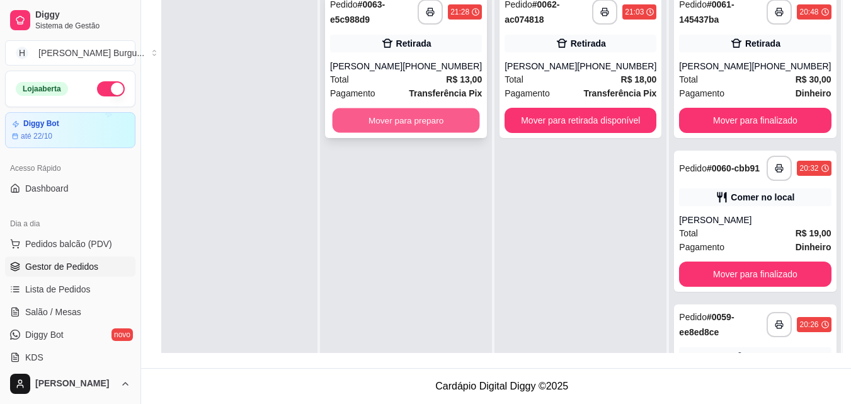
click at [443, 133] on button "Mover para preparo" at bounding box center [405, 120] width 147 height 25
click at [426, 130] on button "Mover para preparo" at bounding box center [405, 120] width 147 height 25
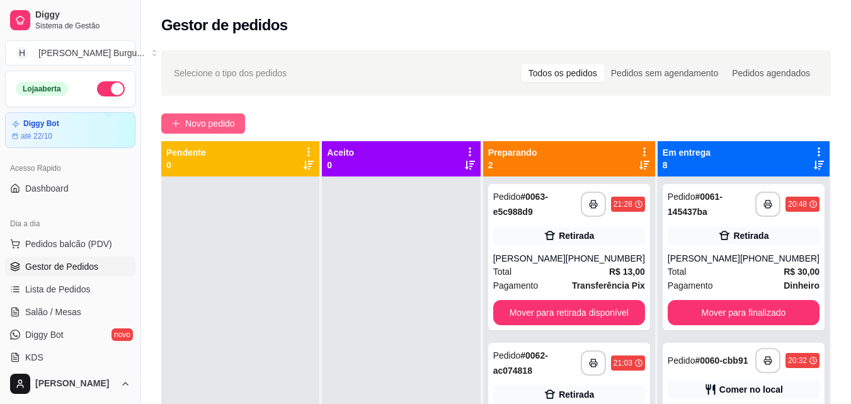
click at [213, 123] on span "Novo pedido" at bounding box center [210, 123] width 50 height 14
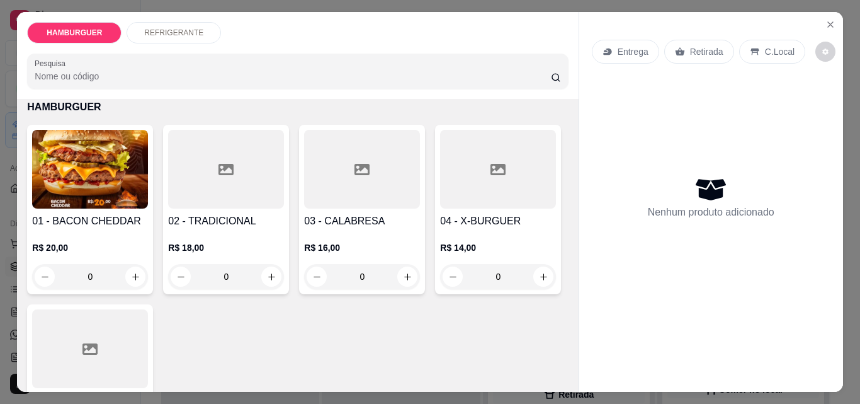
scroll to position [126, 0]
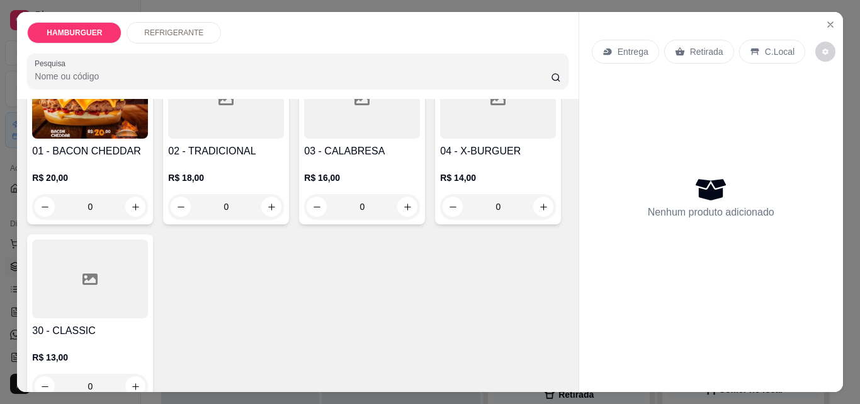
click at [402, 203] on div "0" at bounding box center [362, 206] width 116 height 25
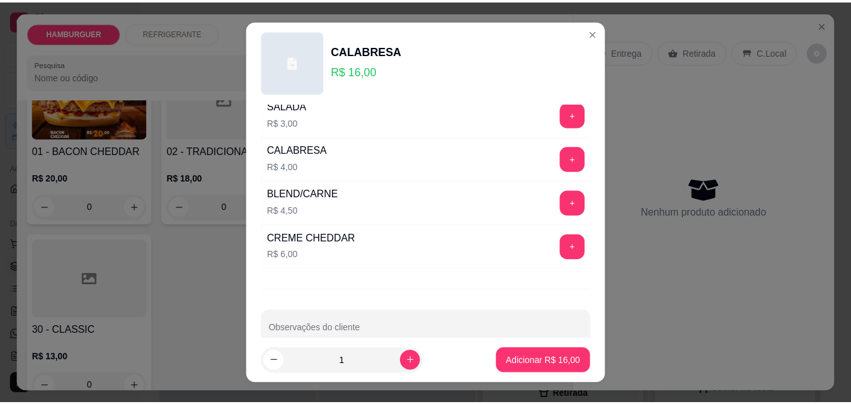
scroll to position [259, 0]
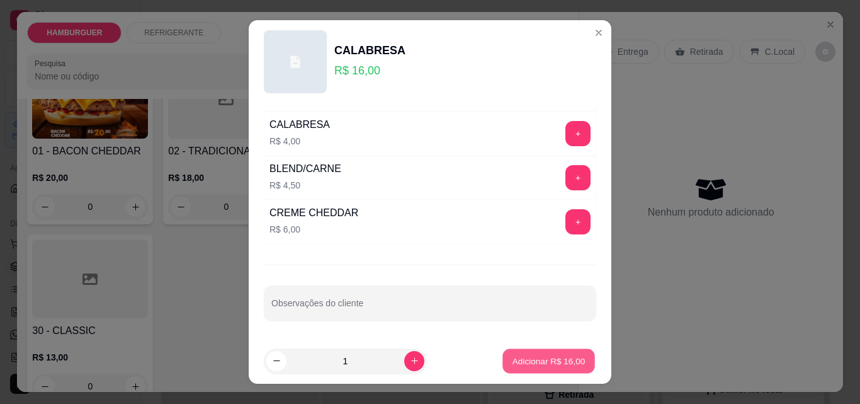
click at [536, 351] on button "Adicionar R$ 16,00" at bounding box center [548, 361] width 93 height 25
type input "1"
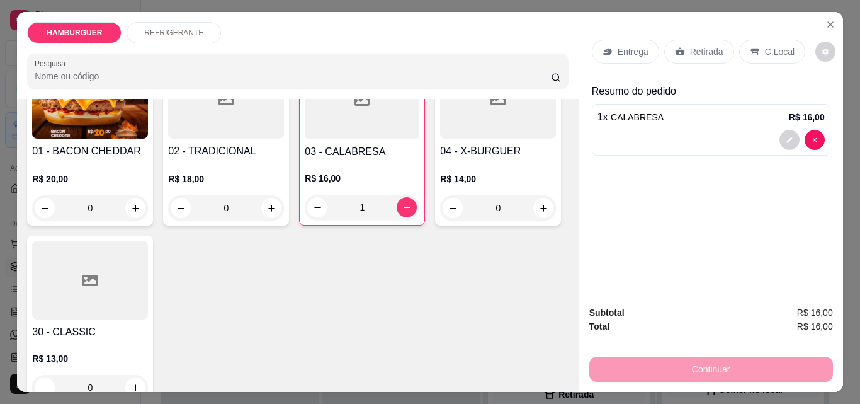
click at [768, 47] on p "C.Local" at bounding box center [780, 51] width 30 height 13
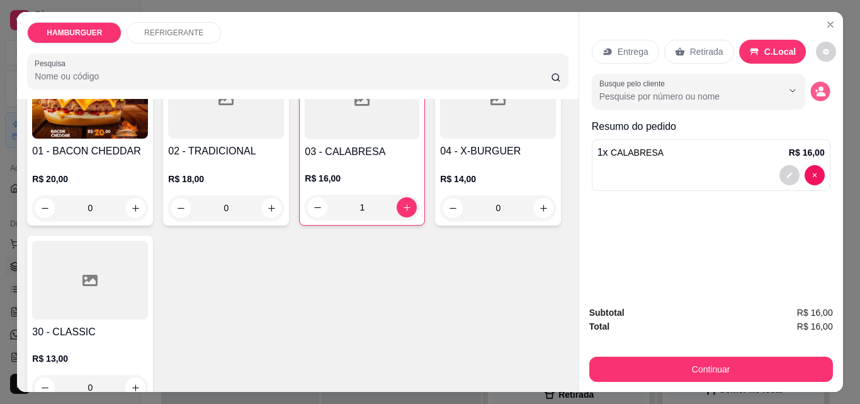
click at [819, 86] on icon "decrease-product-quantity" at bounding box center [820, 91] width 11 height 11
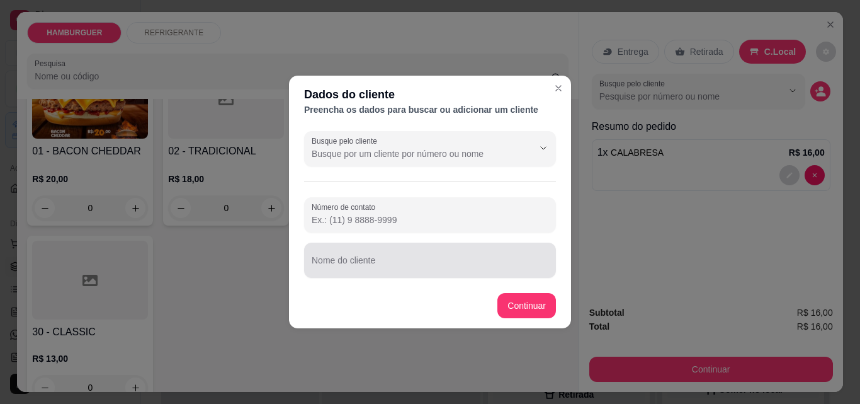
click at [382, 260] on input "Nome do cliente" at bounding box center [430, 265] width 237 height 13
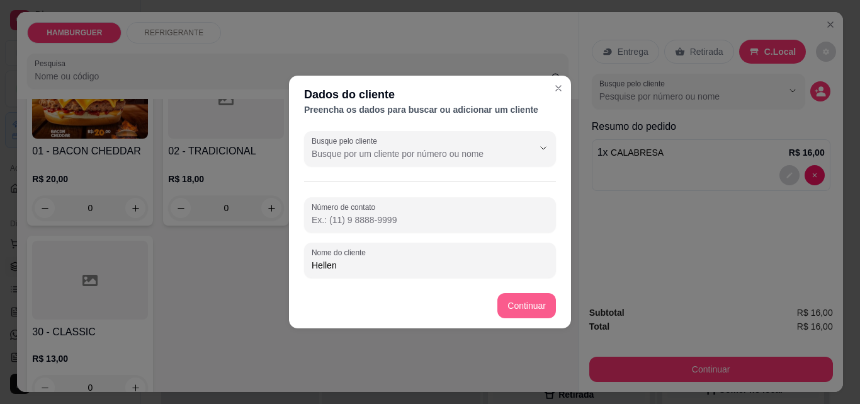
type input "Hellen"
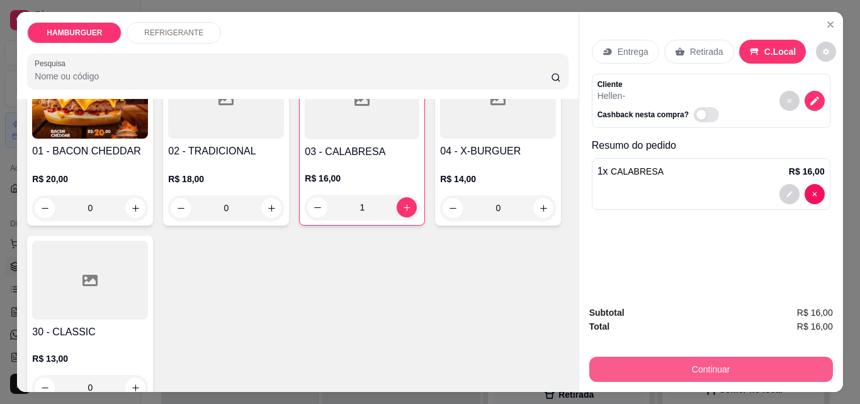
click at [704, 364] on button "Continuar" at bounding box center [711, 368] width 244 height 25
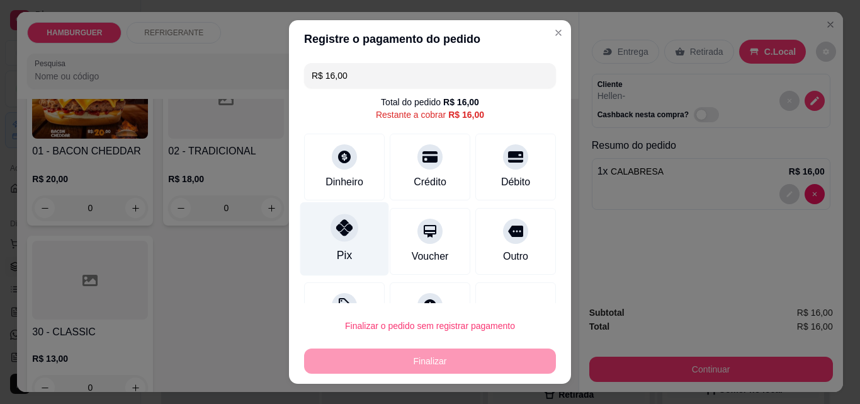
click at [336, 227] on icon at bounding box center [344, 227] width 16 height 16
type input "R$ 0,00"
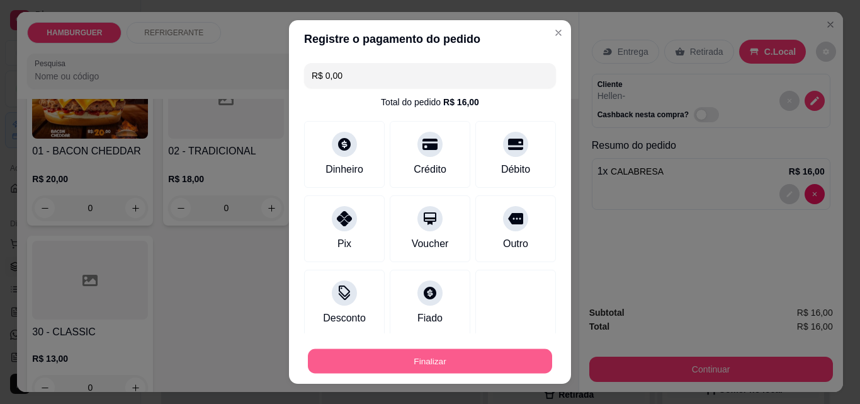
click at [414, 361] on button "Finalizar" at bounding box center [430, 361] width 244 height 25
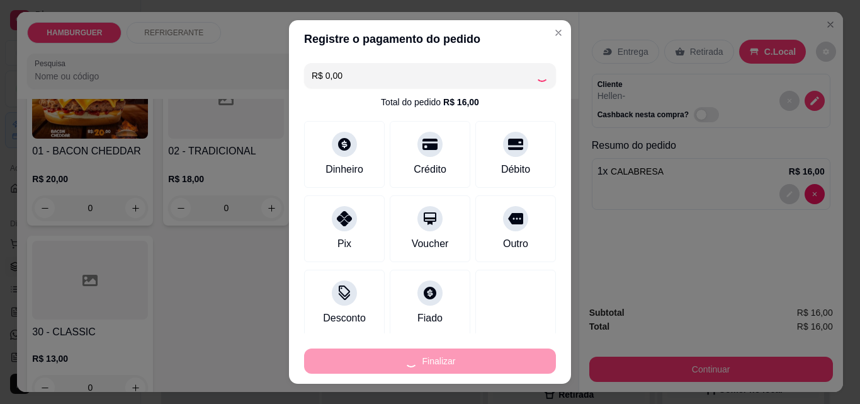
type input "0"
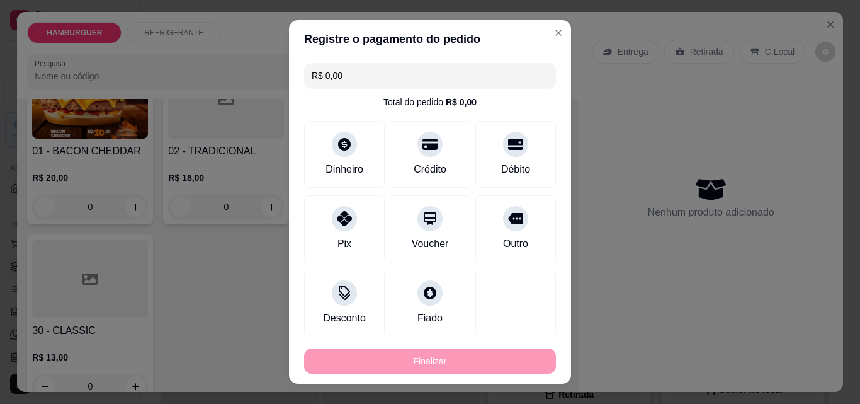
type input "-R$ 16,00"
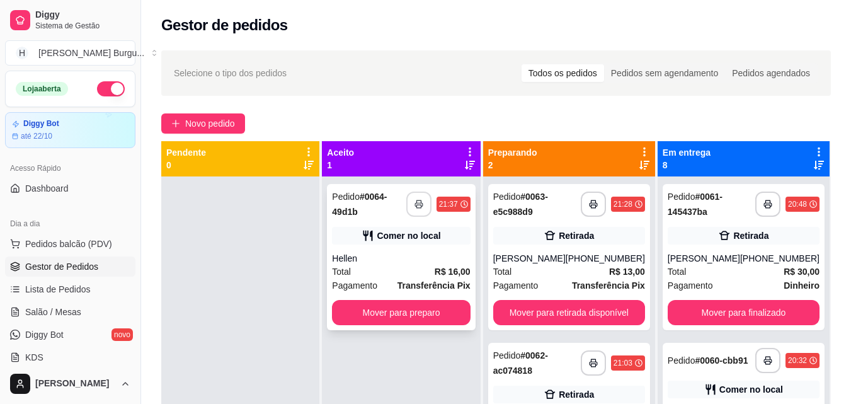
click at [423, 201] on icon "button" at bounding box center [418, 204] width 9 height 9
click at [429, 191] on button "button" at bounding box center [418, 203] width 25 height 25
click at [436, 300] on button "Mover para preparo" at bounding box center [401, 312] width 134 height 25
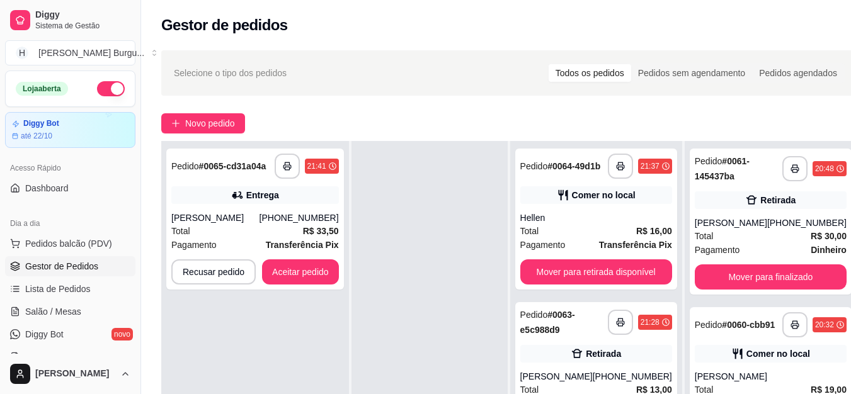
drag, startPoint x: 310, startPoint y: 12, endPoint x: 389, endPoint y: 348, distance: 345.5
click at [389, 348] on div at bounding box center [429, 338] width 156 height 394
click at [289, 166] on icon "button" at bounding box center [287, 166] width 9 height 9
click at [293, 267] on button "Aceitar pedido" at bounding box center [300, 272] width 74 height 25
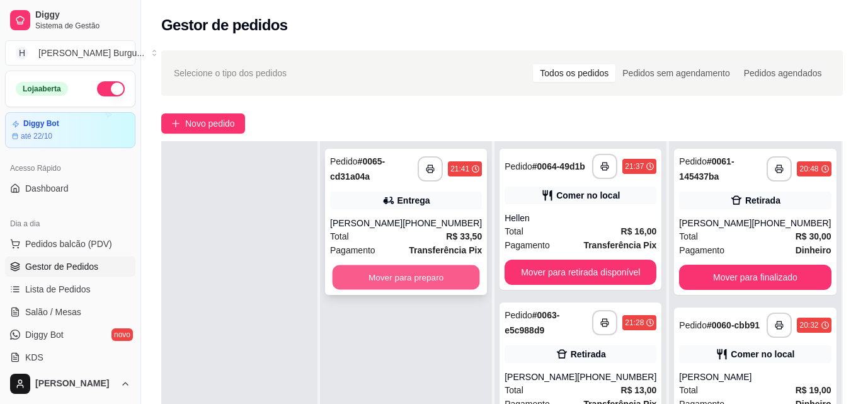
click at [402, 275] on button "Mover para preparo" at bounding box center [405, 277] width 147 height 25
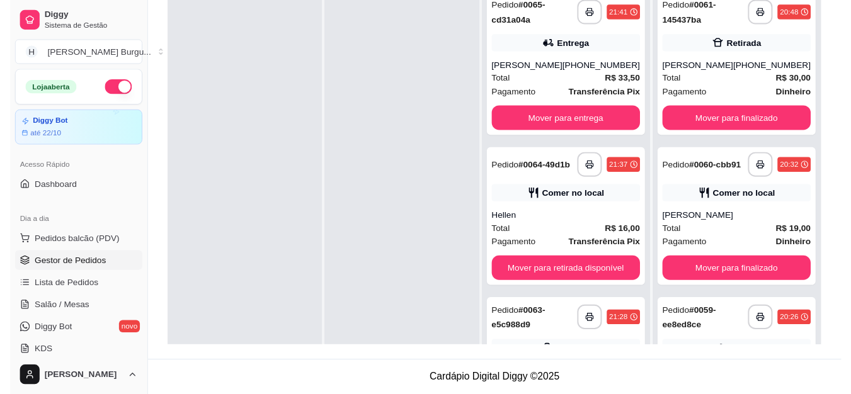
scroll to position [35, 0]
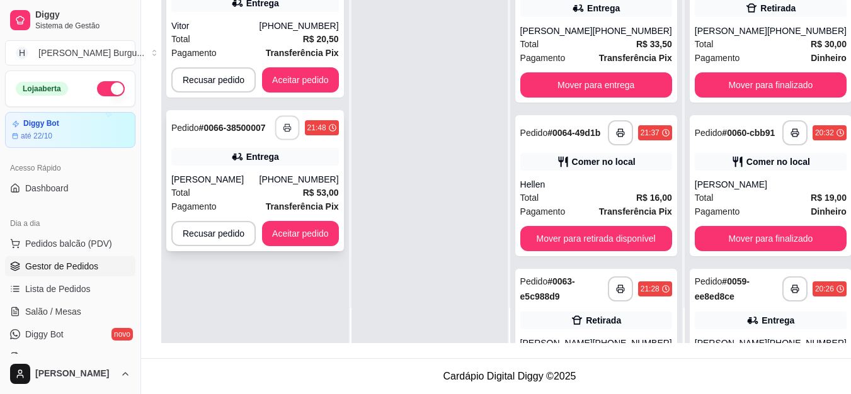
click at [289, 129] on icon "button" at bounding box center [287, 127] width 9 height 9
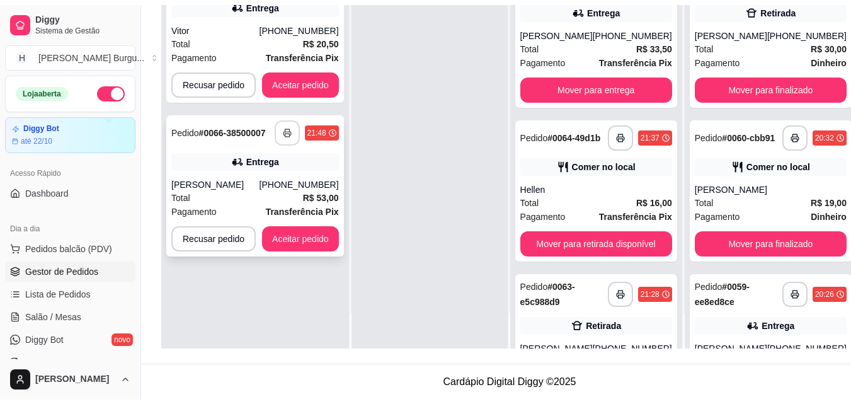
scroll to position [0, 0]
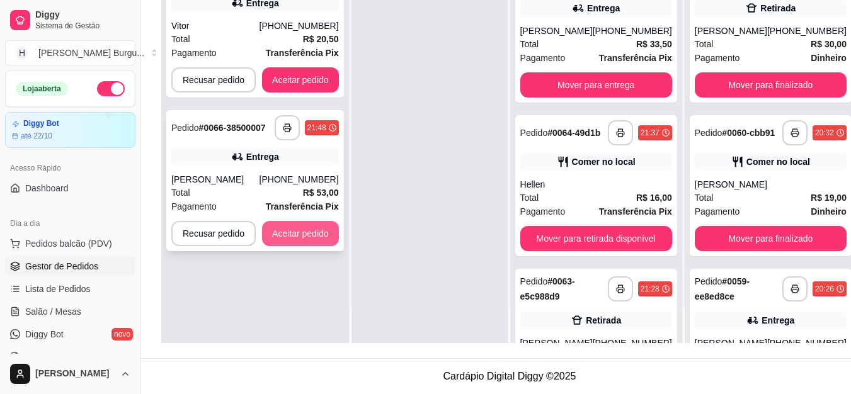
click at [317, 243] on button "Aceitar pedido" at bounding box center [300, 233] width 77 height 25
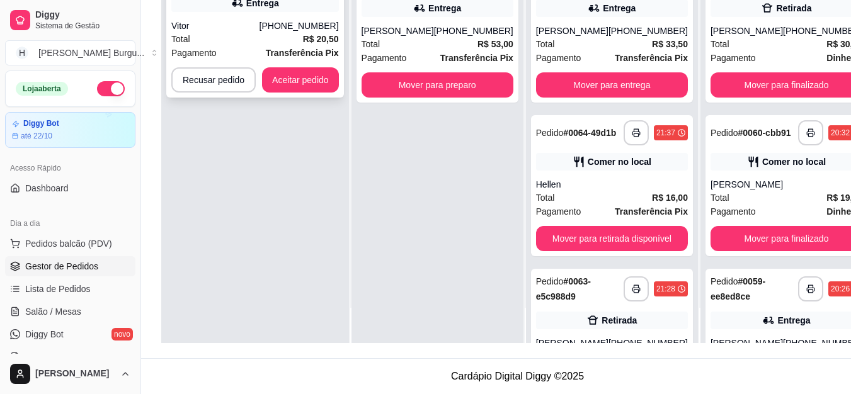
click at [319, 93] on button "Aceitar pedido" at bounding box center [300, 80] width 74 height 25
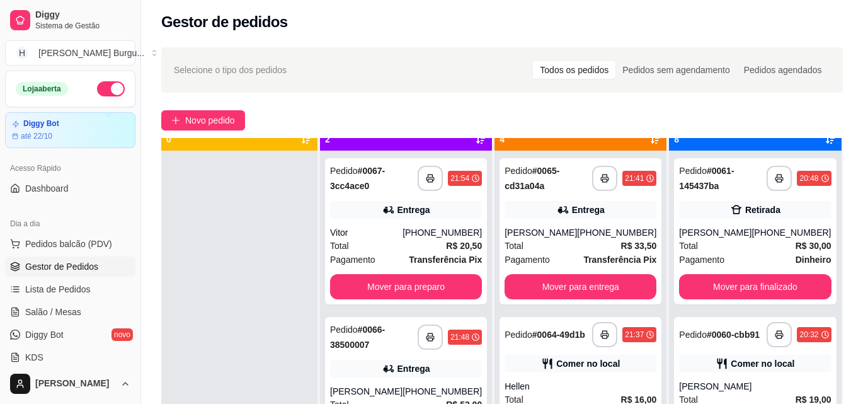
scroll to position [35, 0]
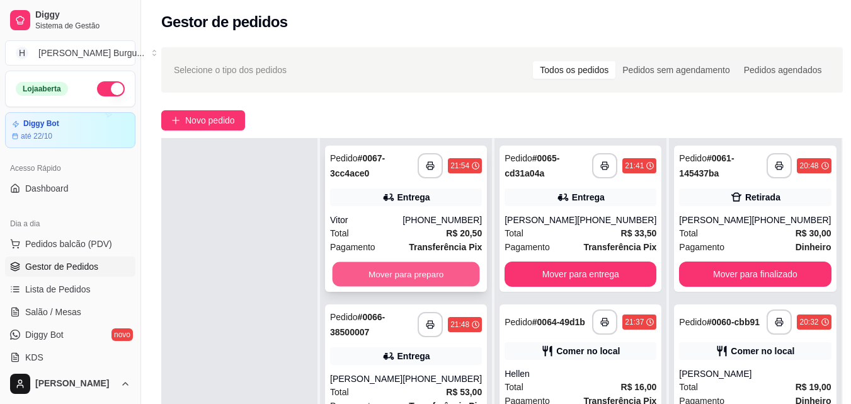
click at [429, 277] on button "Mover para preparo" at bounding box center [405, 274] width 147 height 25
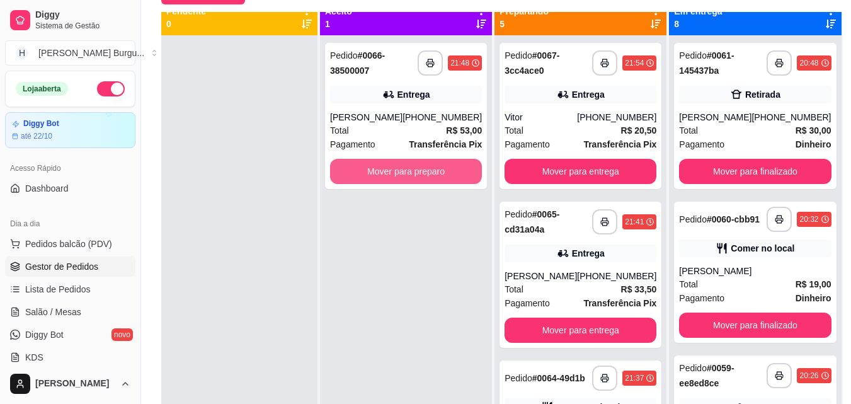
scroll to position [0, 0]
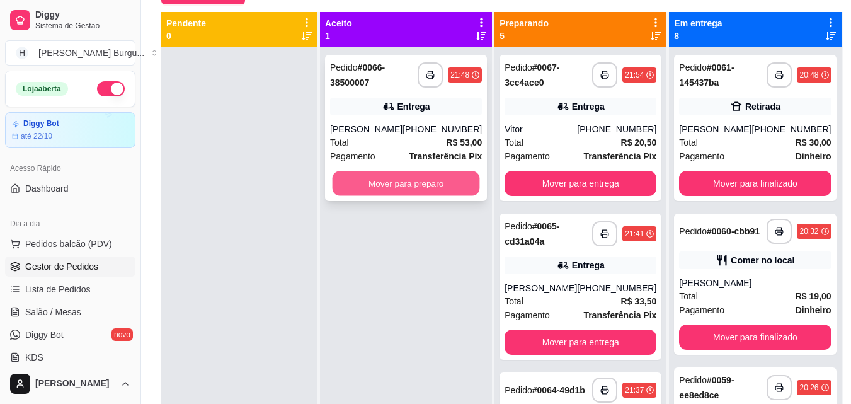
click at [401, 185] on button "Mover para preparo" at bounding box center [405, 183] width 147 height 25
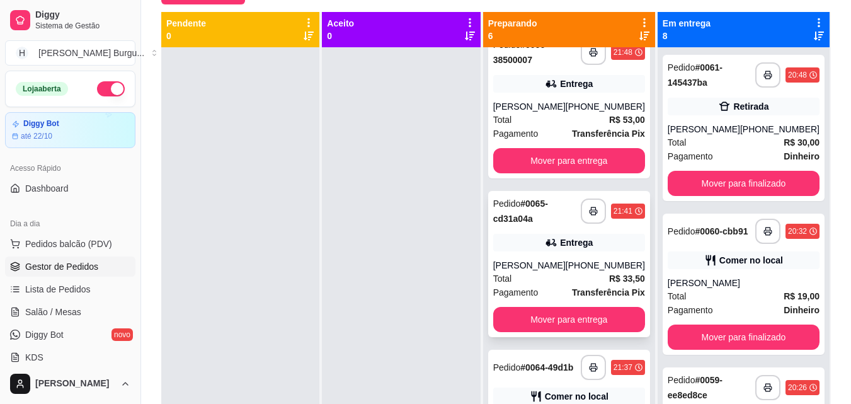
scroll to position [189, 0]
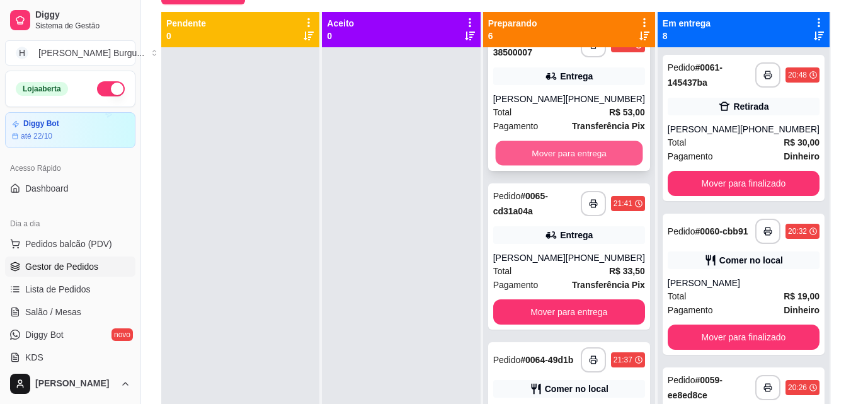
click at [542, 151] on button "Mover para entrega" at bounding box center [568, 153] width 147 height 25
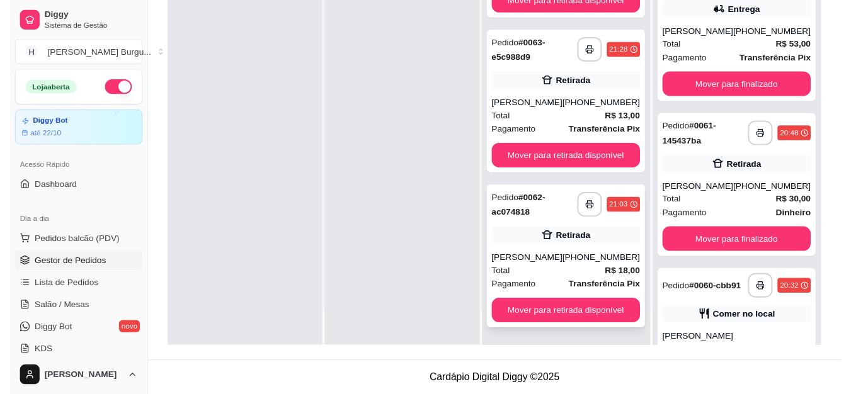
scroll to position [192, 0]
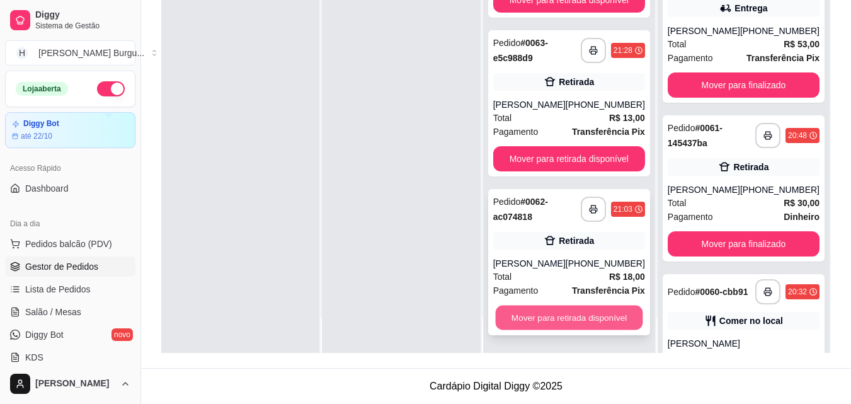
click at [552, 317] on button "Mover para retirada disponível" at bounding box center [568, 317] width 147 height 25
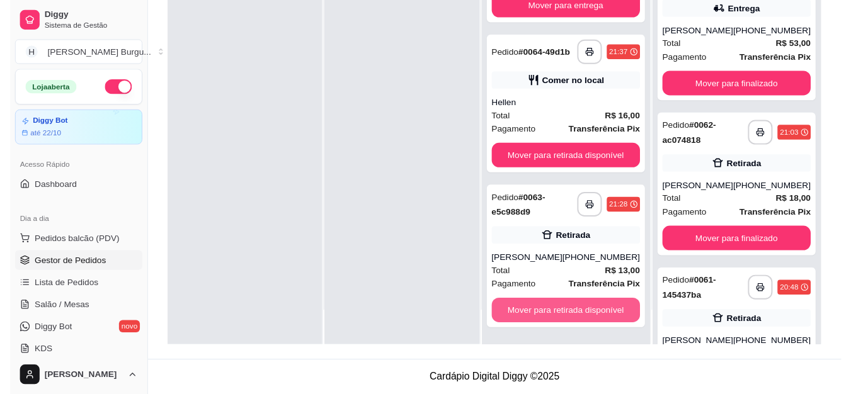
scroll to position [256, 0]
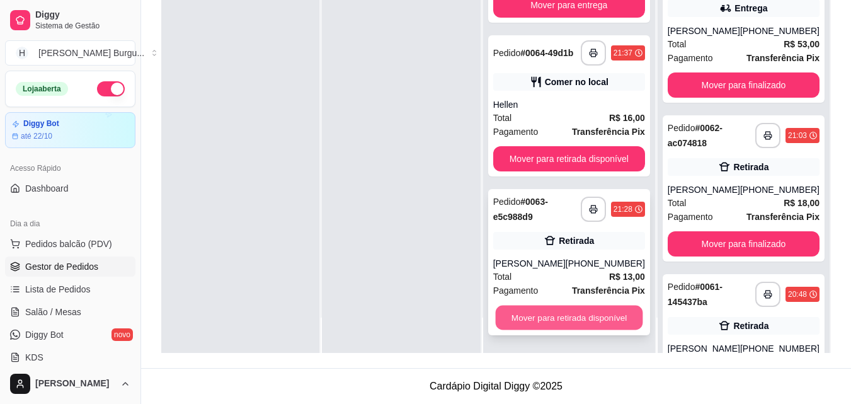
click at [555, 319] on button "Mover para retirada disponível" at bounding box center [568, 317] width 147 height 25
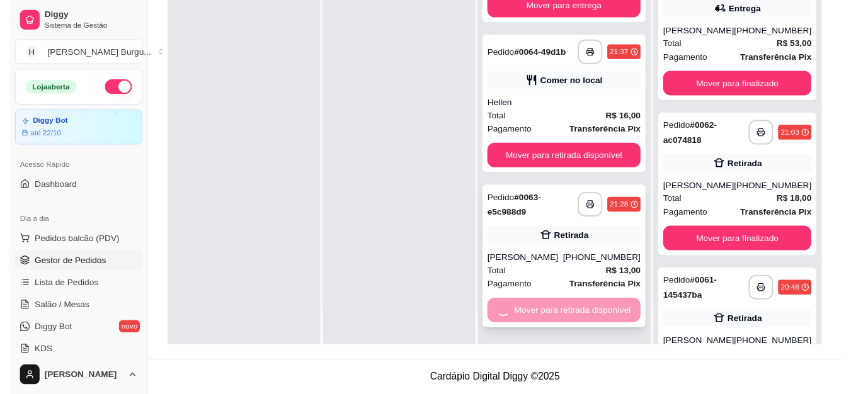
scroll to position [85, 0]
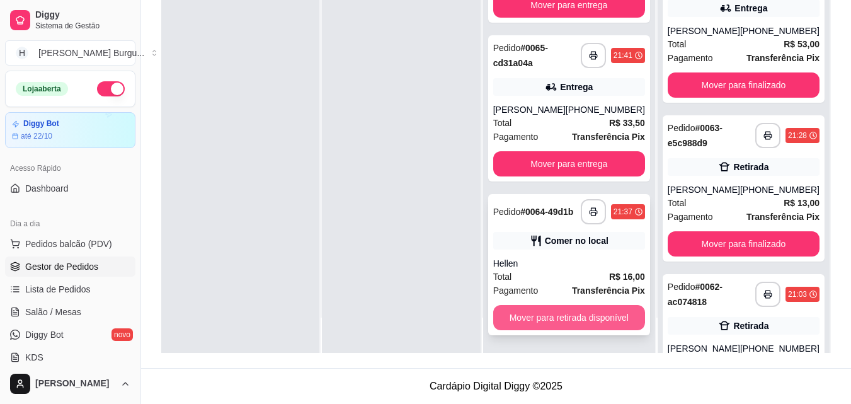
click at [548, 326] on button "Mover para retirada disponível" at bounding box center [569, 317] width 152 height 25
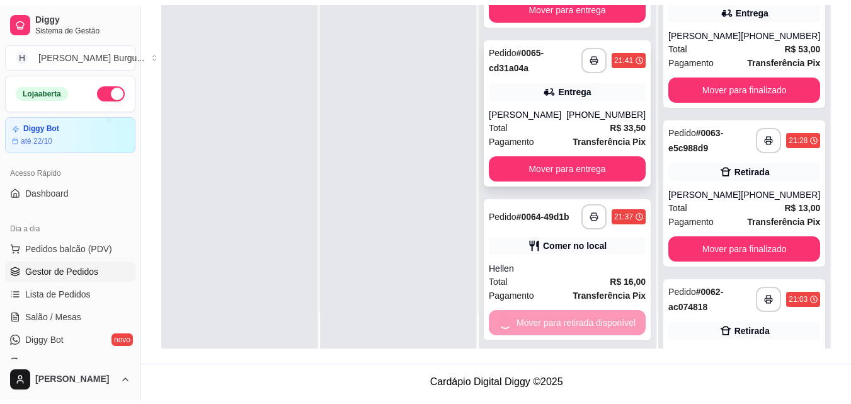
scroll to position [0, 0]
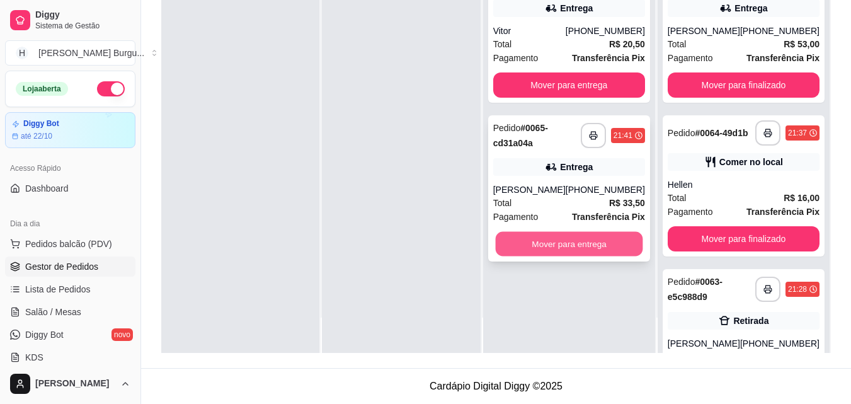
click at [565, 245] on button "Mover para entrega" at bounding box center [568, 244] width 147 height 25
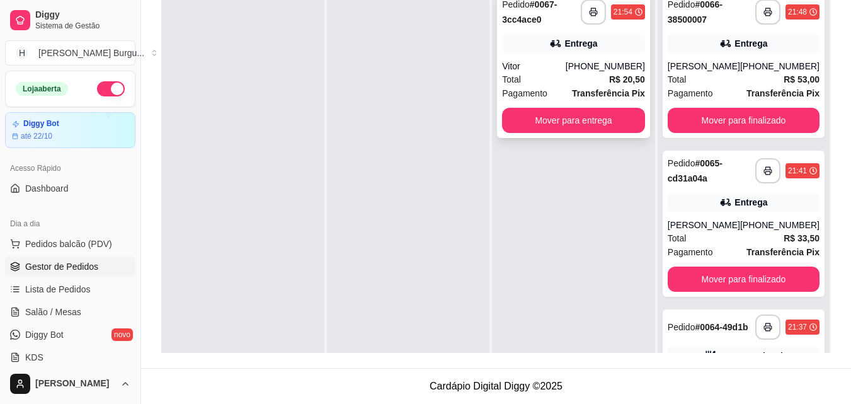
click at [538, 11] on div "Pedido # 0067-3cc4ace0" at bounding box center [541, 12] width 79 height 30
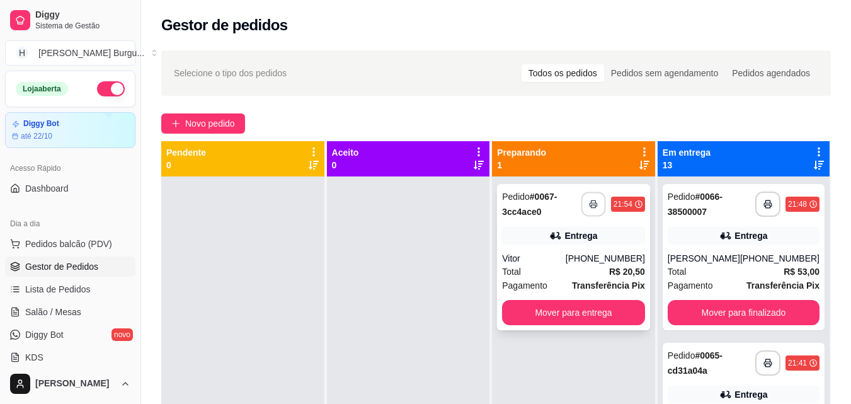
click at [595, 205] on rect "button" at bounding box center [593, 206] width 4 height 3
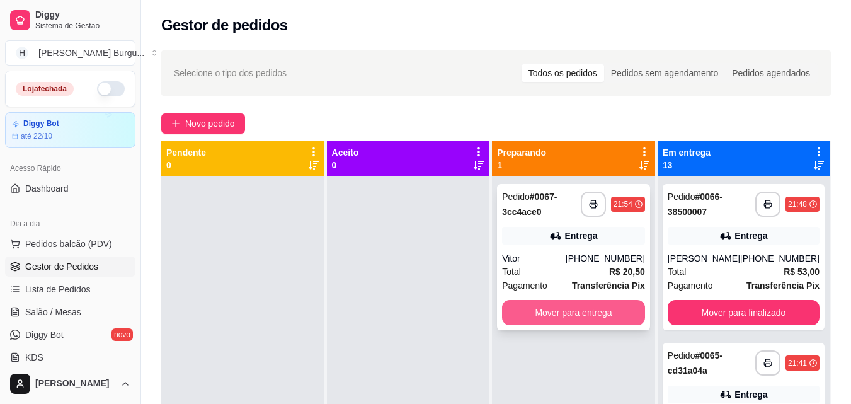
click at [582, 325] on div "**********" at bounding box center [573, 257] width 153 height 146
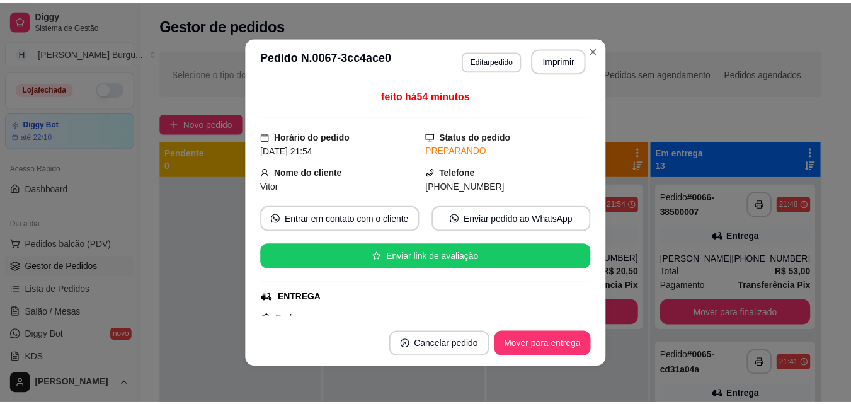
scroll to position [3, 0]
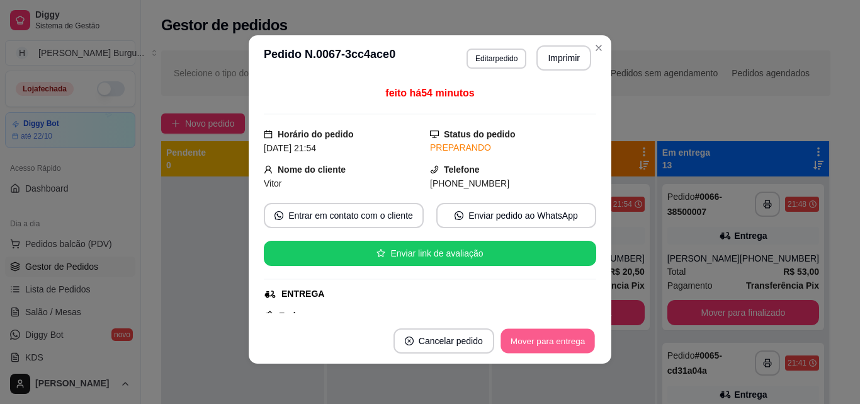
click at [521, 336] on button "Mover para entrega" at bounding box center [548, 341] width 94 height 25
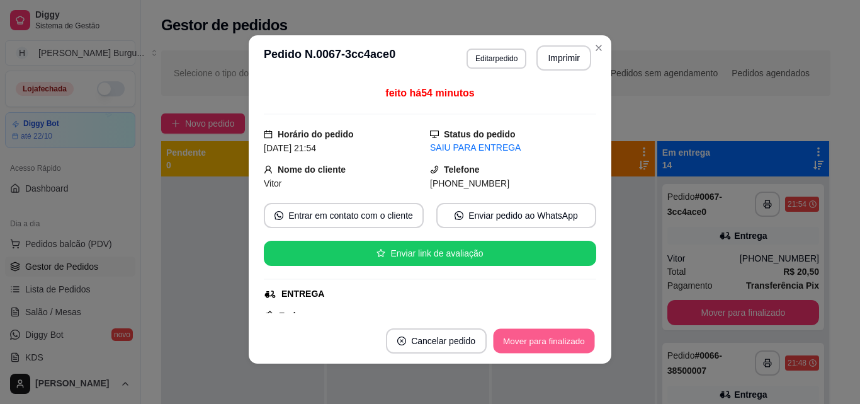
click at [541, 333] on button "Mover para finalizado" at bounding box center [544, 341] width 101 height 25
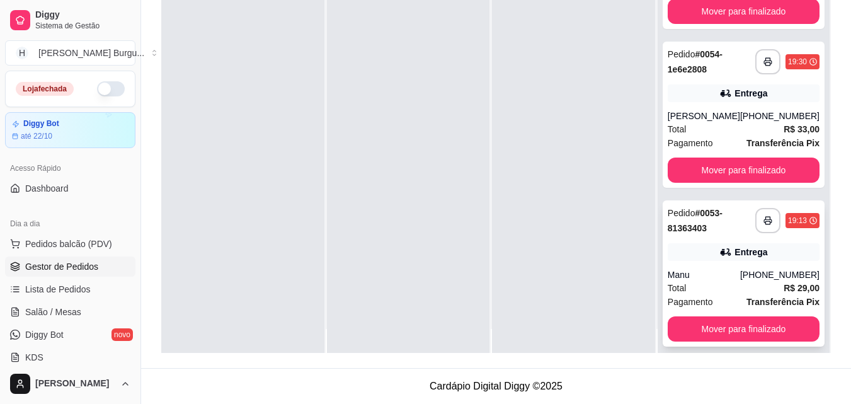
scroll to position [35, 0]
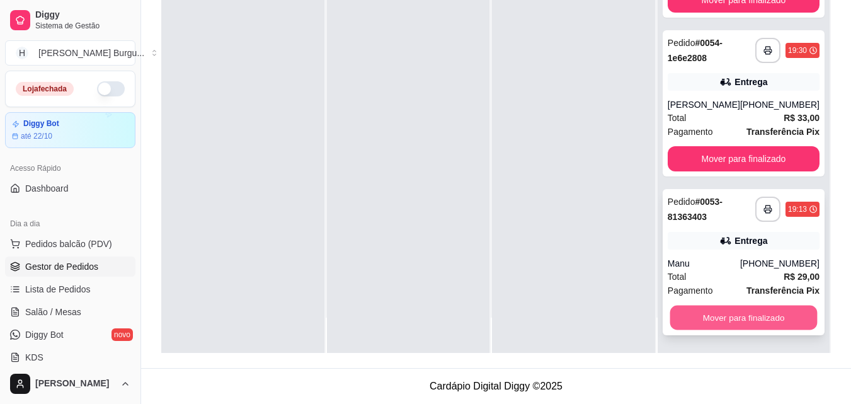
click at [710, 314] on button "Mover para finalizado" at bounding box center [742, 317] width 147 height 25
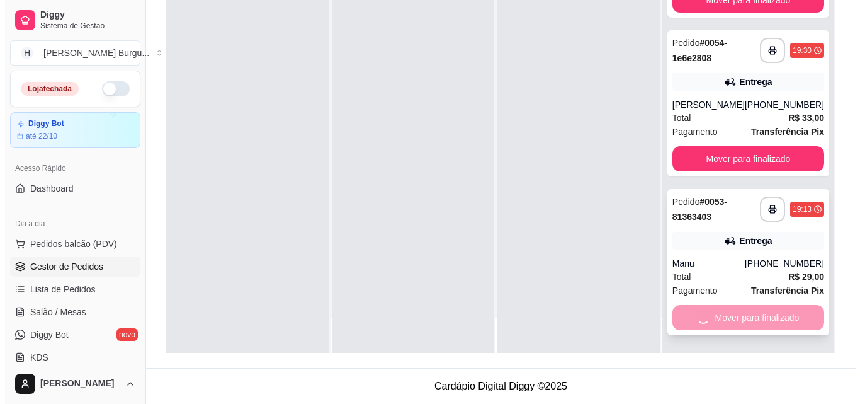
scroll to position [1551, 0]
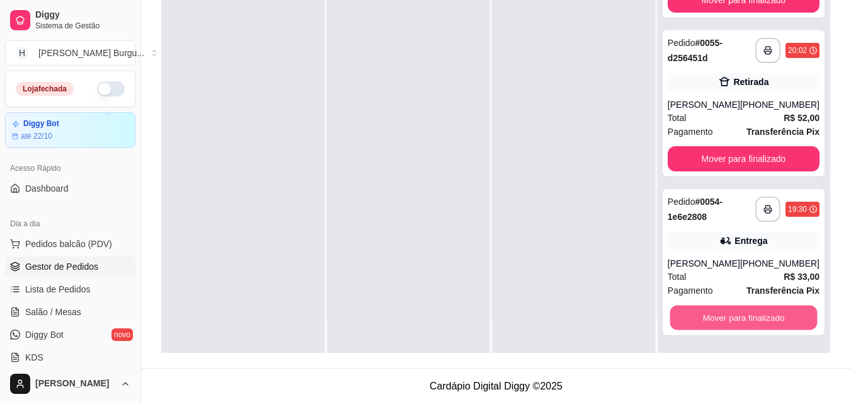
click at [710, 314] on button "Mover para finalizado" at bounding box center [742, 317] width 147 height 25
click at [710, 314] on div "Mover para finalizado" at bounding box center [743, 317] width 152 height 25
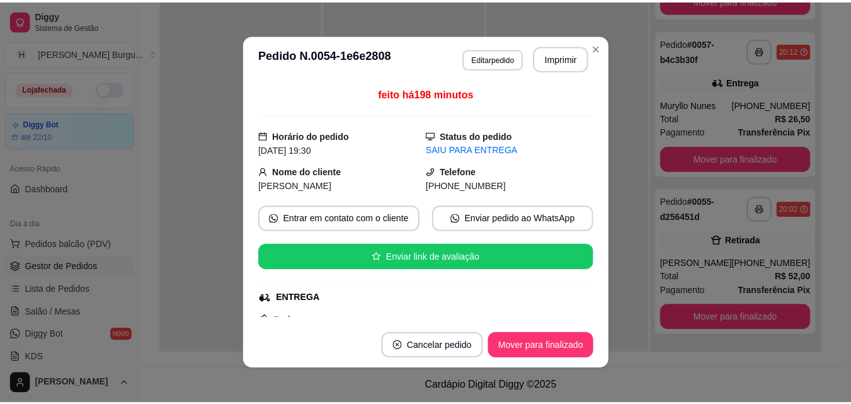
scroll to position [1392, 0]
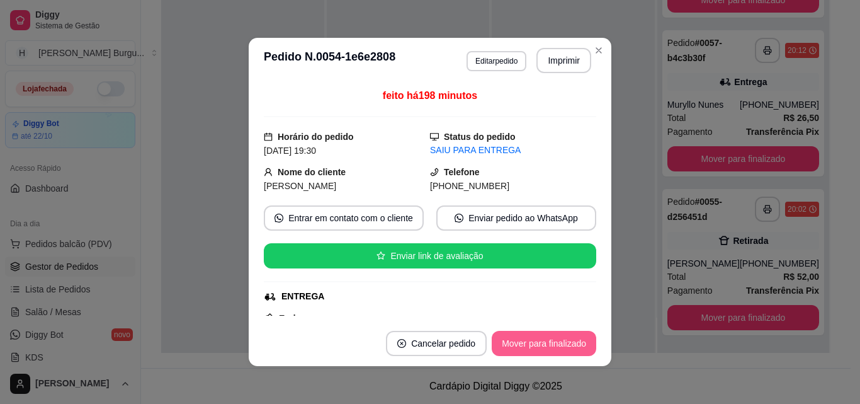
click at [556, 340] on button "Mover para finalizado" at bounding box center [544, 343] width 105 height 25
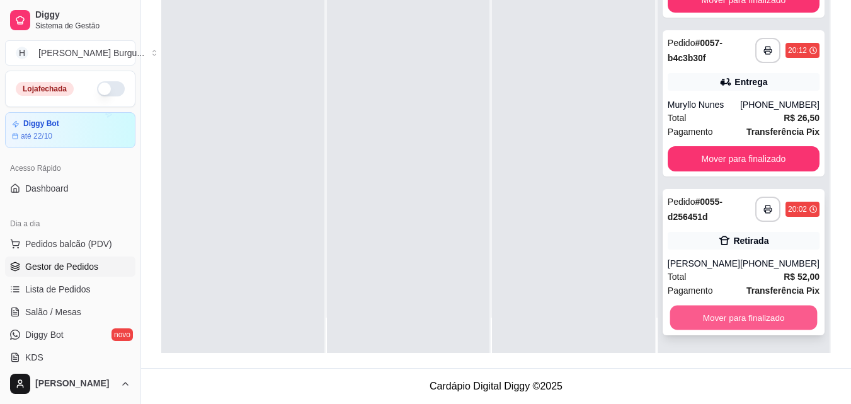
click at [752, 314] on button "Mover para finalizado" at bounding box center [742, 317] width 147 height 25
click at [752, 314] on button "Mover para finalizado" at bounding box center [743, 317] width 152 height 25
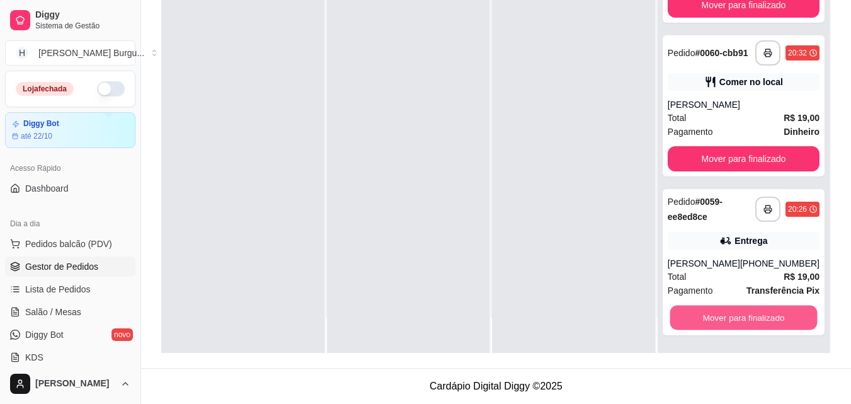
click at [752, 314] on button "Mover para finalizado" at bounding box center [742, 317] width 147 height 25
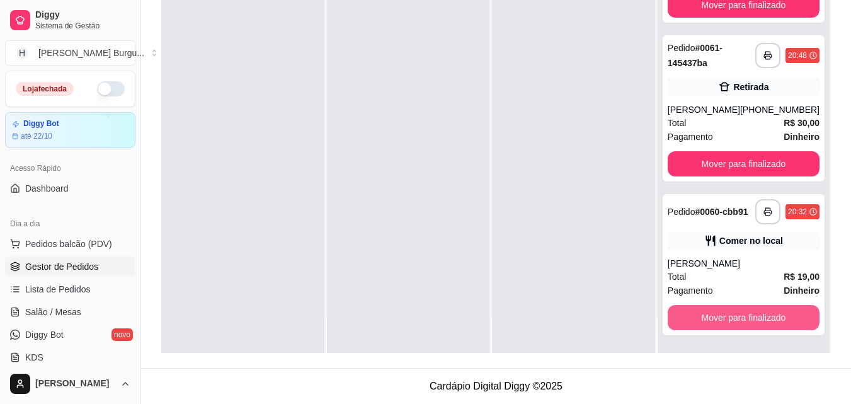
click at [752, 314] on button "Mover para finalizado" at bounding box center [743, 317] width 152 height 25
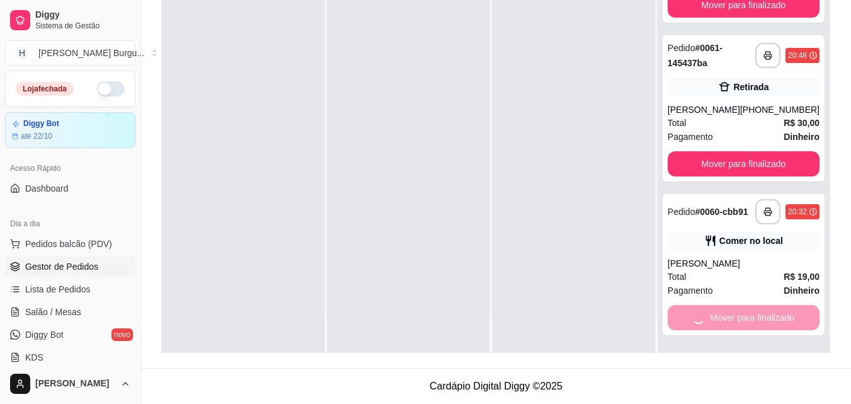
scroll to position [599, 0]
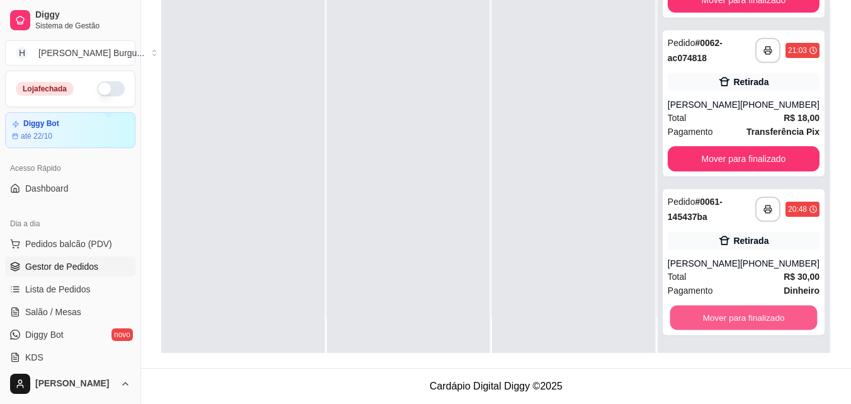
click at [752, 314] on button "Mover para finalizado" at bounding box center [742, 317] width 147 height 25
click at [735, 315] on button "Mover para finalizado" at bounding box center [742, 317] width 147 height 25
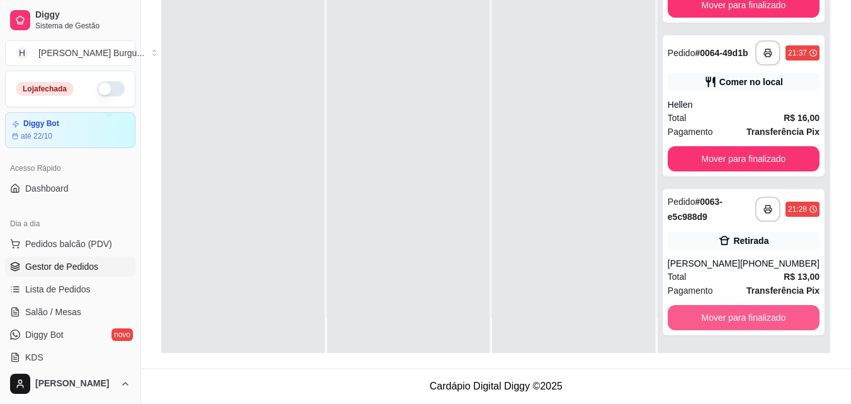
scroll to position [256, 0]
click at [735, 315] on button "Mover para finalizado" at bounding box center [742, 317] width 147 height 25
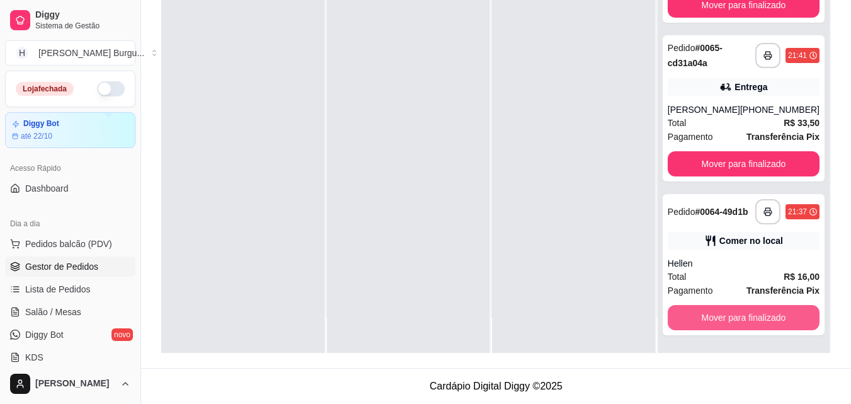
scroll to position [85, 0]
click at [735, 315] on button "Mover para finalizado" at bounding box center [742, 317] width 147 height 25
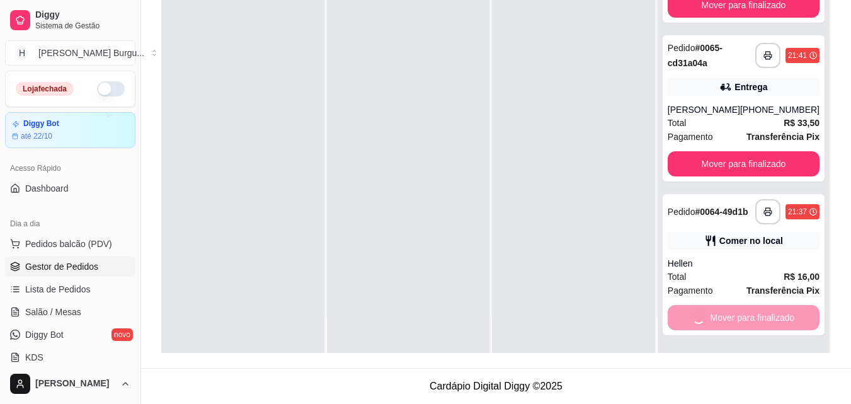
scroll to position [0, 0]
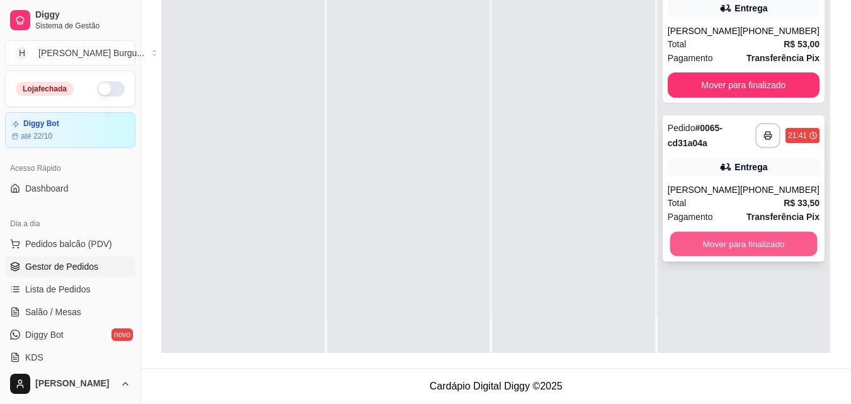
click at [698, 246] on button "Mover para finalizado" at bounding box center [742, 244] width 147 height 25
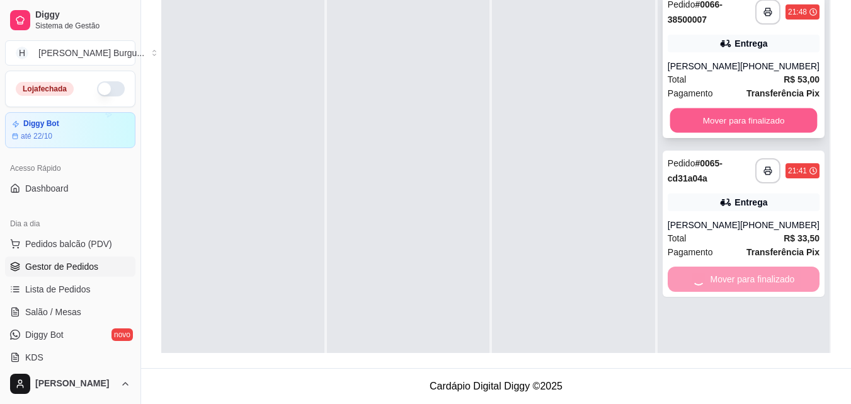
click at [719, 126] on button "Mover para finalizado" at bounding box center [742, 120] width 147 height 25
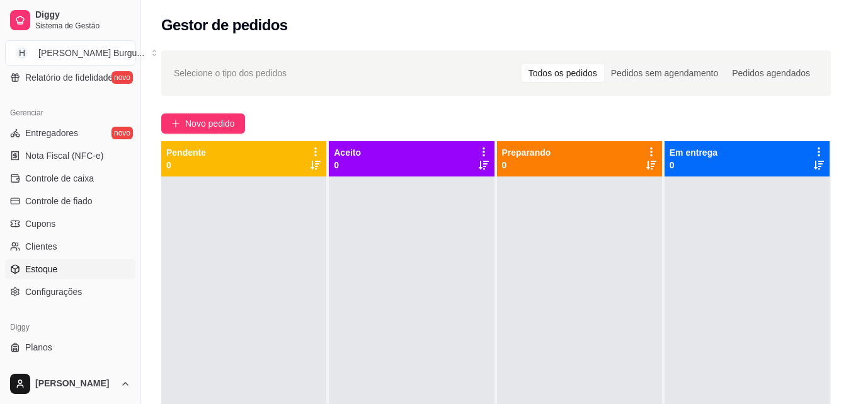
scroll to position [502, 0]
